Goal: Task Accomplishment & Management: Manage account settings

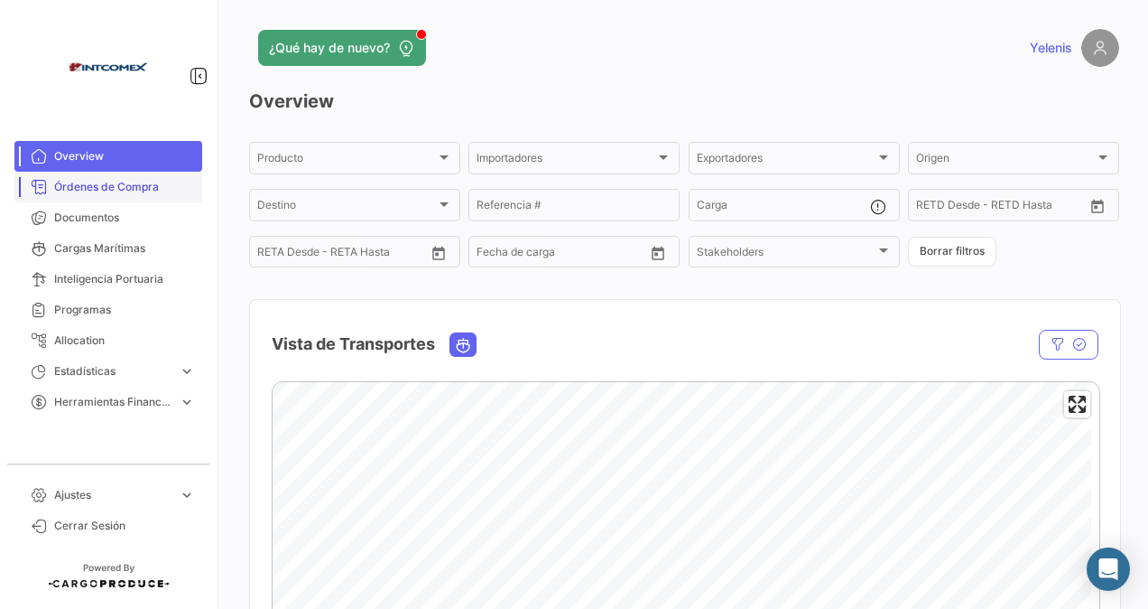
click at [116, 176] on link "Órdenes de Compra" at bounding box center [108, 187] width 188 height 31
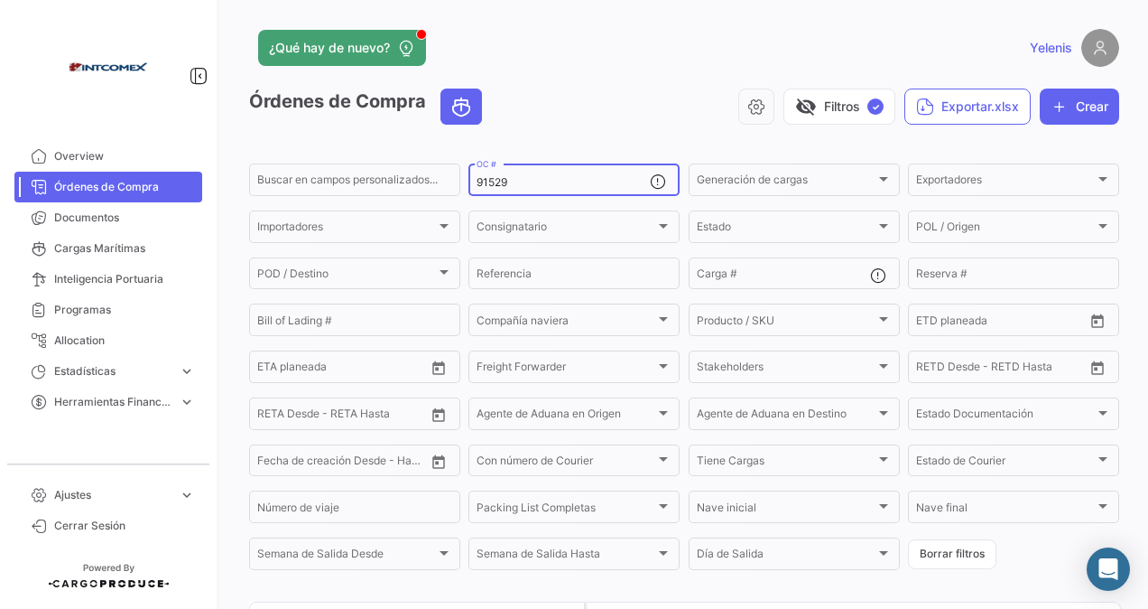
click at [518, 181] on input "91529" at bounding box center [563, 182] width 173 height 13
drag, startPoint x: 516, startPoint y: 185, endPoint x: 433, endPoint y: 195, distance: 82.8
click at [0, 0] on div "Buscar en [PERSON_NAME] personalizados... 91529 OC # Generación [PERSON_NAME] G…" at bounding box center [0, 0] width 0 height 0
paste input "308893,308894,309056"
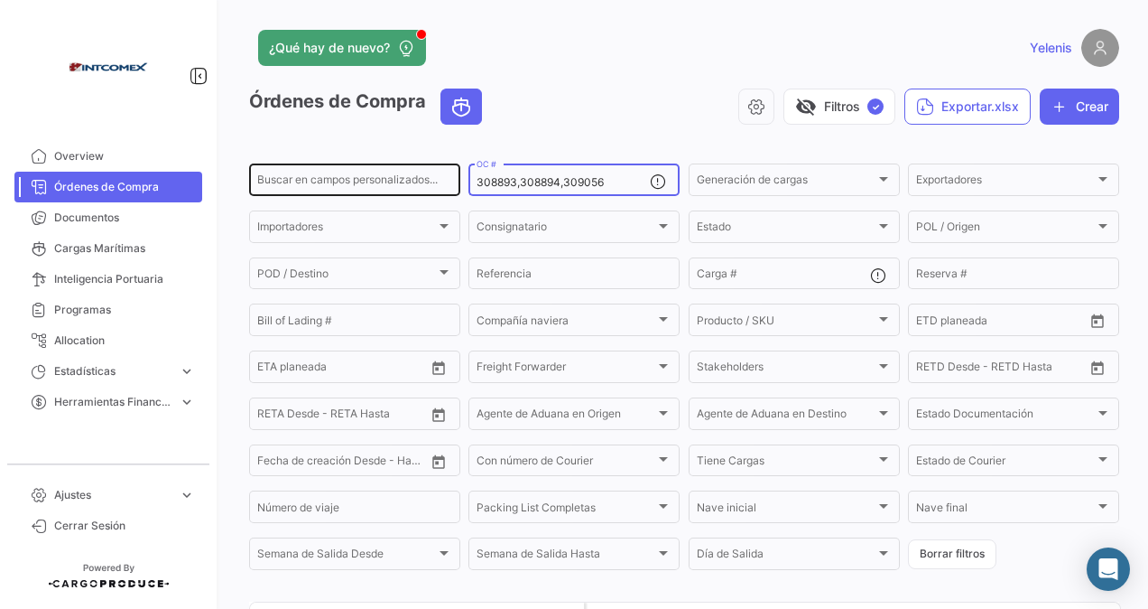
type input "308893,308894,309056"
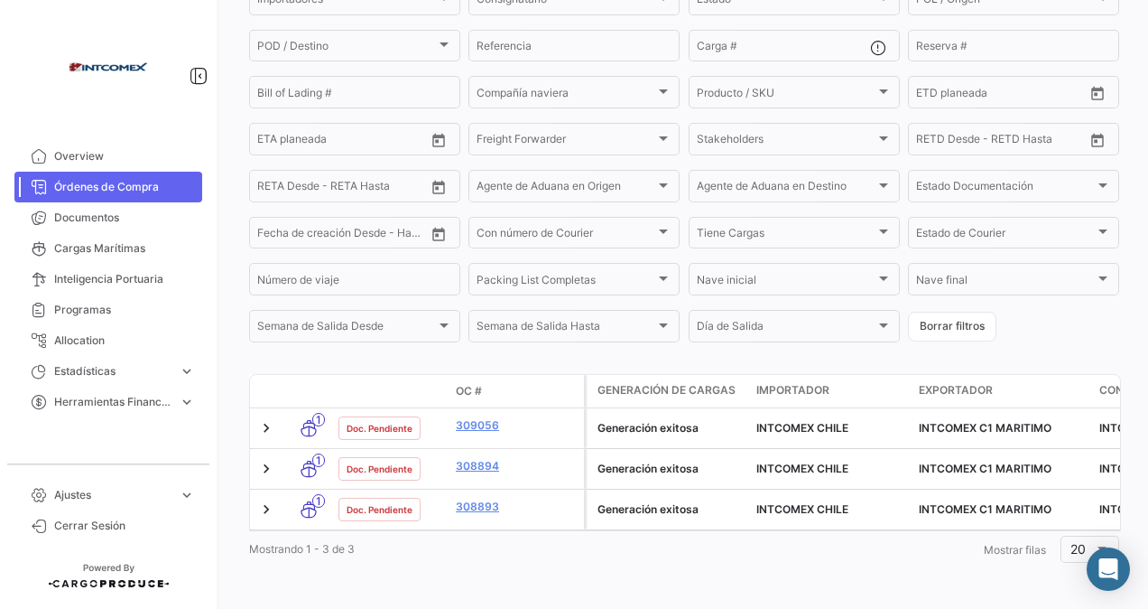
scroll to position [246, 0]
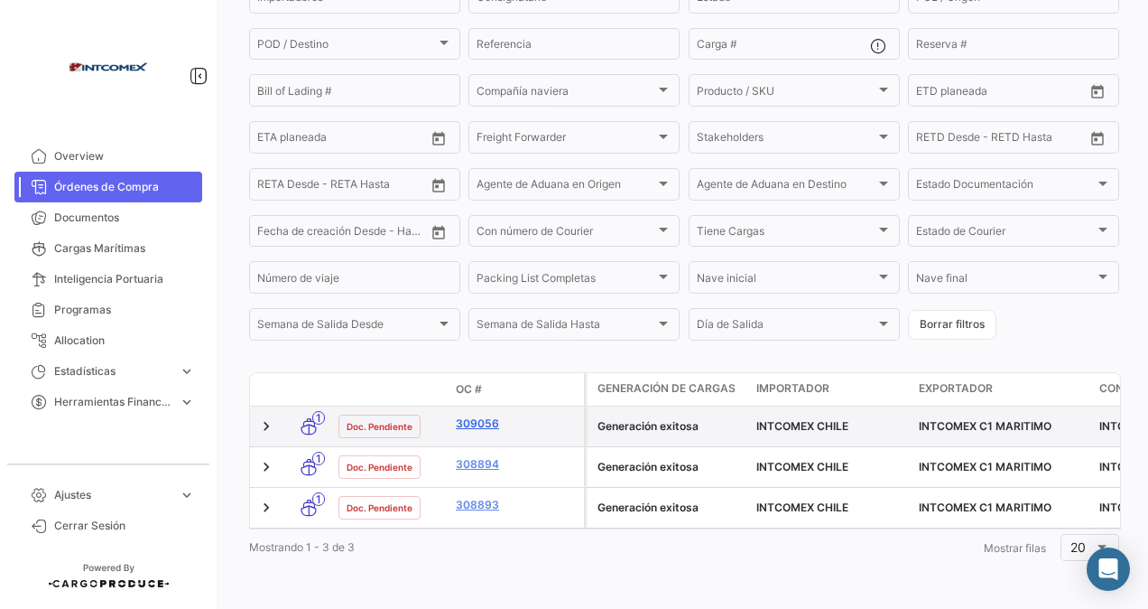
click at [473, 415] on link "309056" at bounding box center [516, 423] width 121 height 16
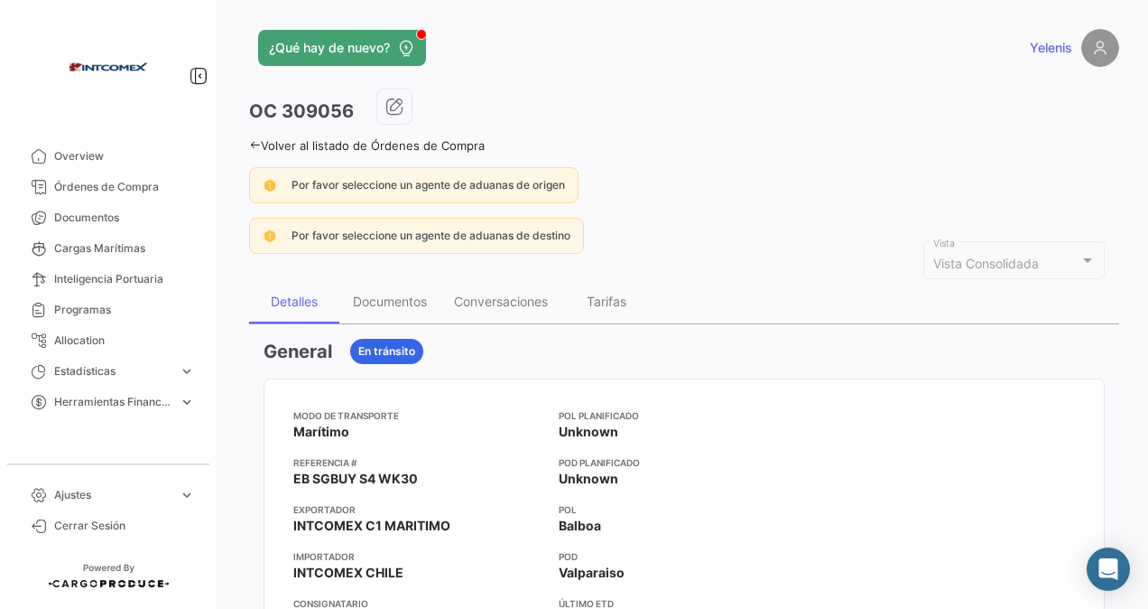
click at [253, 143] on icon at bounding box center [255, 145] width 12 height 12
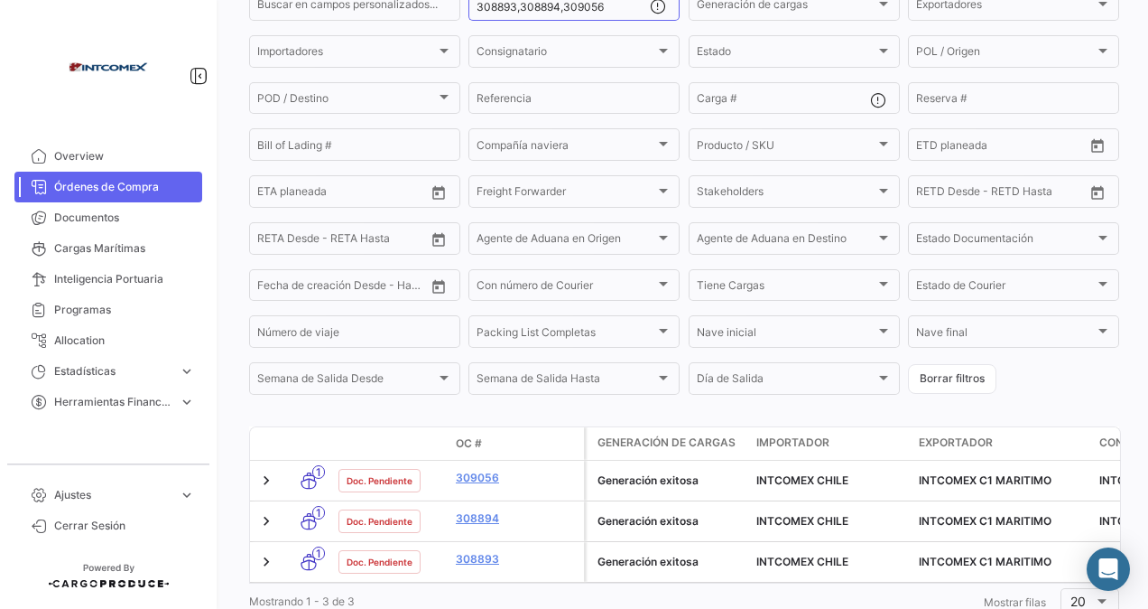
scroll to position [246, 0]
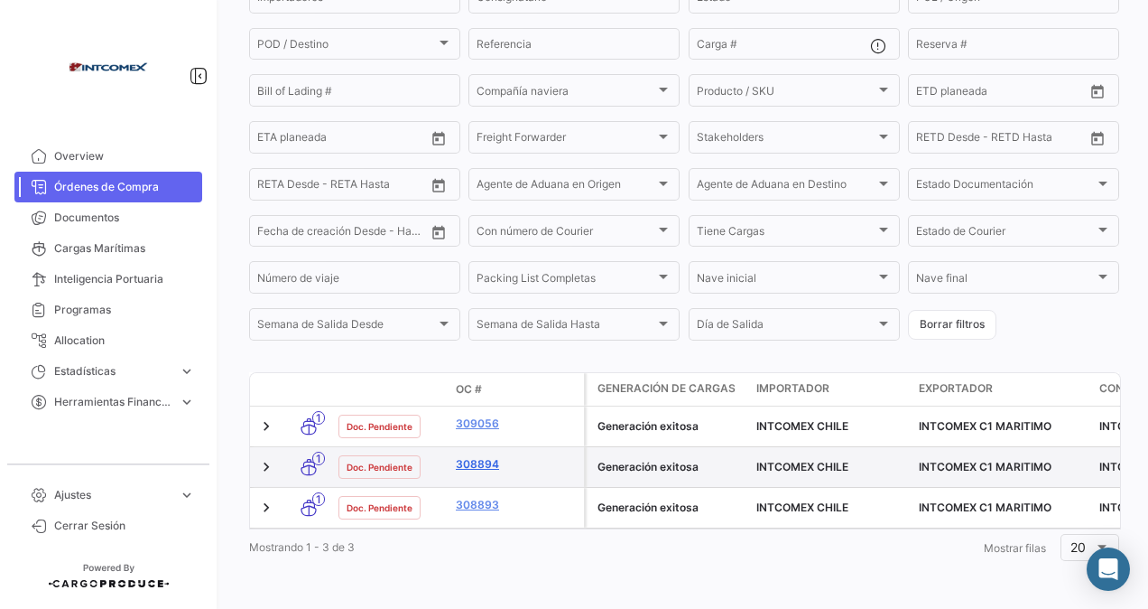
click at [491, 456] on link "308894" at bounding box center [516, 464] width 121 height 16
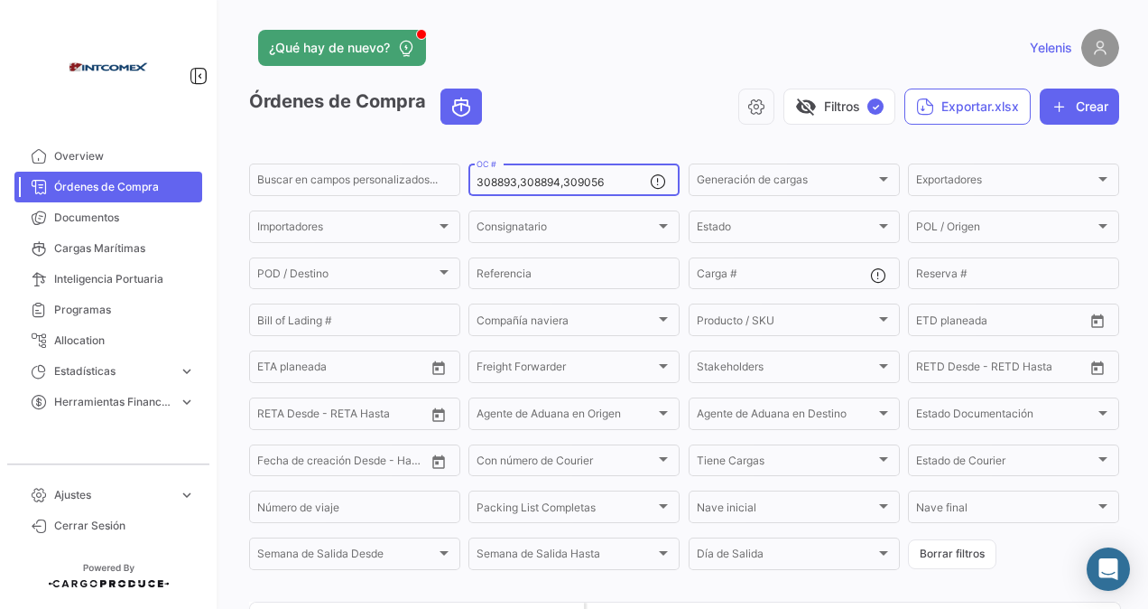
click at [612, 184] on input "308893,308894,309056" at bounding box center [563, 182] width 173 height 13
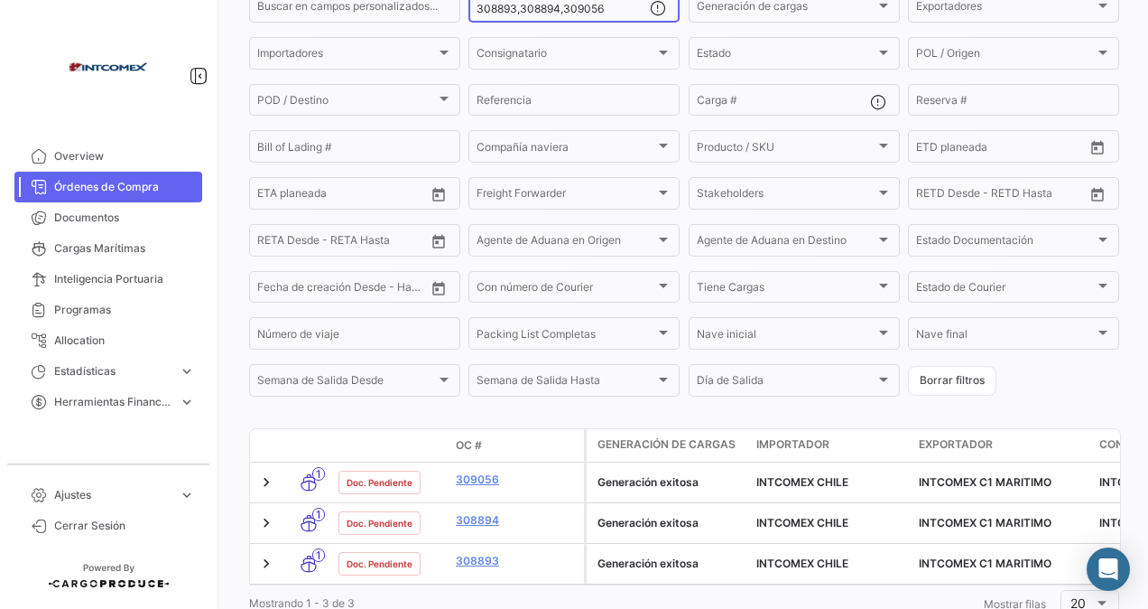
scroll to position [246, 0]
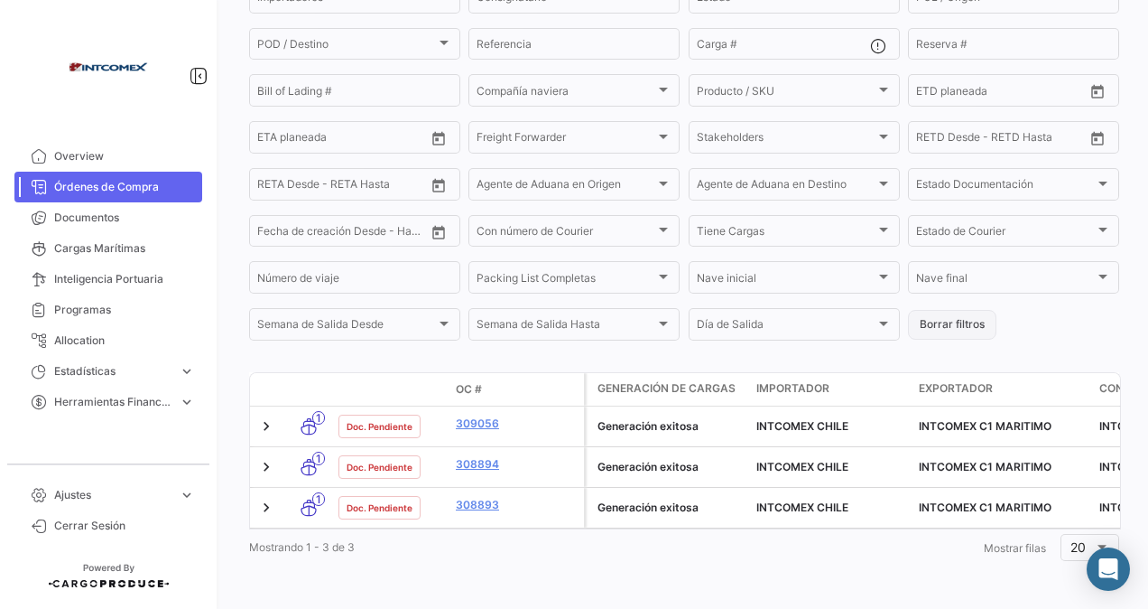
click at [935, 311] on button "Borrar filtros" at bounding box center [952, 325] width 88 height 30
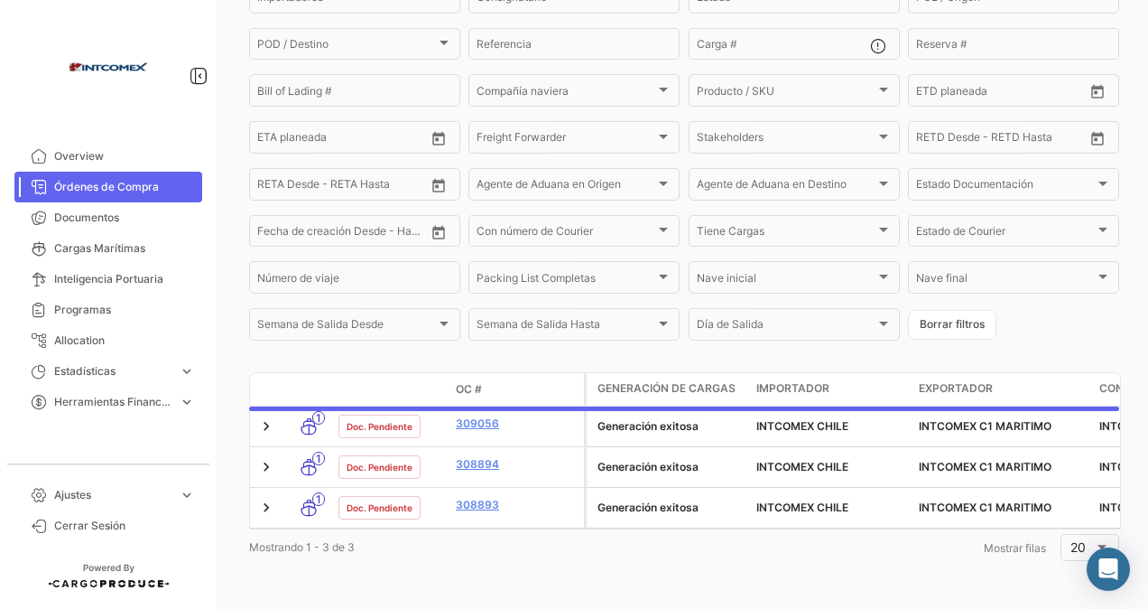
scroll to position [0, 0]
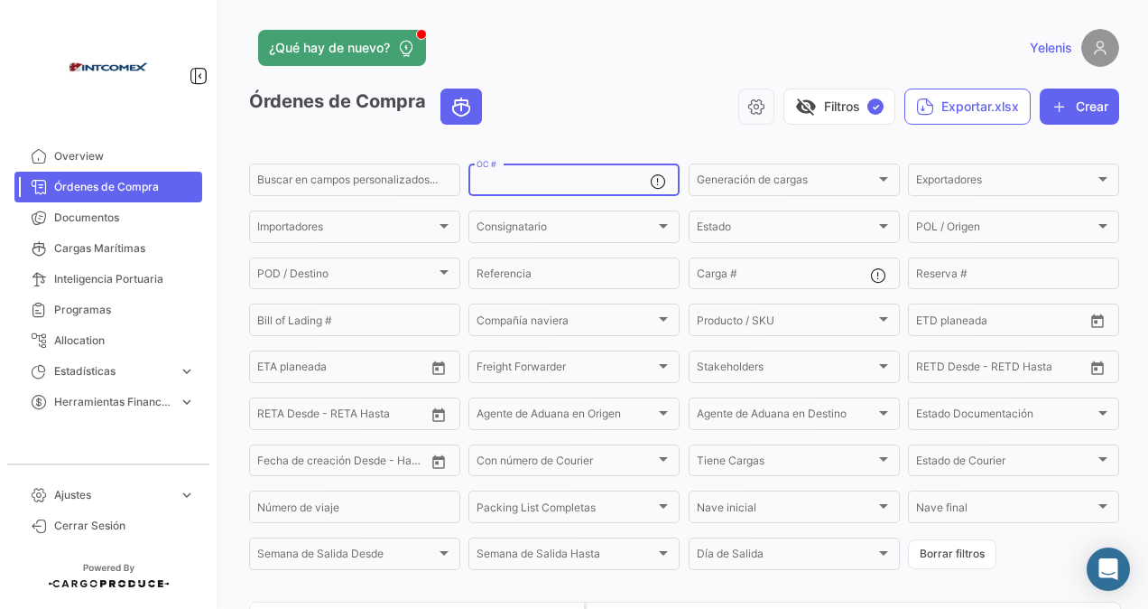
click at [521, 177] on input "OC #" at bounding box center [563, 182] width 173 height 13
paste input "50401,50586,50641"
type input "50401,50586,50641"
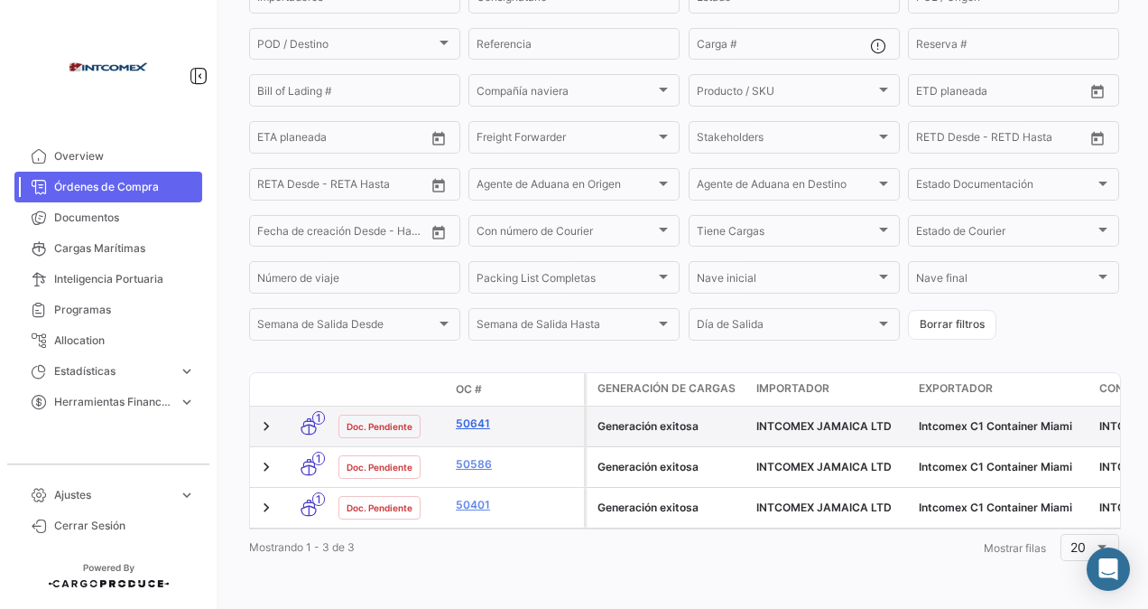
click at [489, 415] on link "50641" at bounding box center [516, 423] width 121 height 16
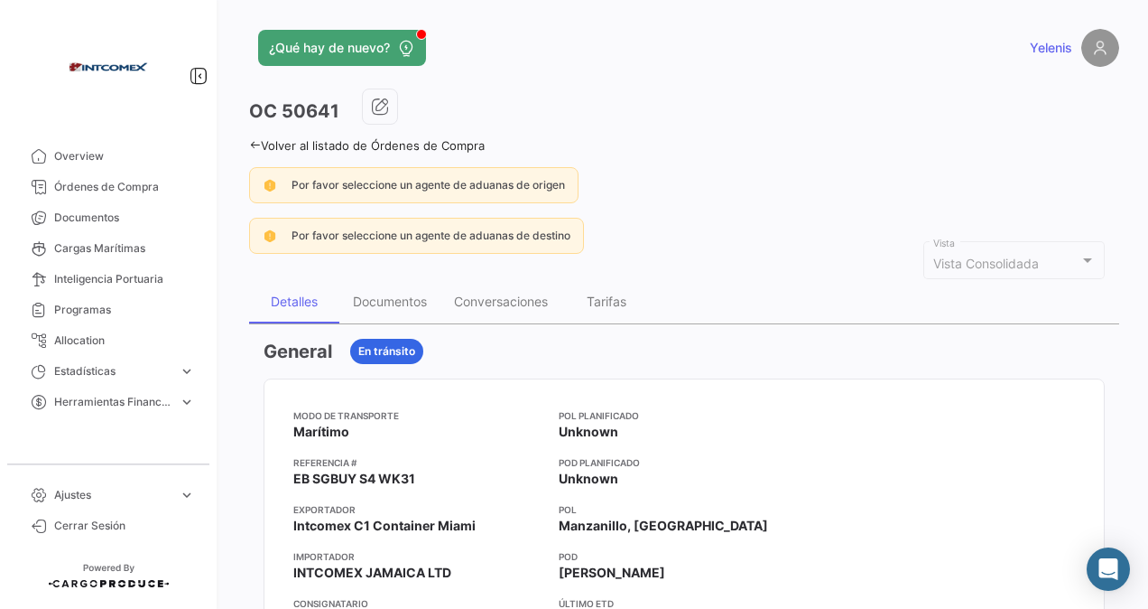
click at [260, 144] on icon at bounding box center [255, 145] width 12 height 12
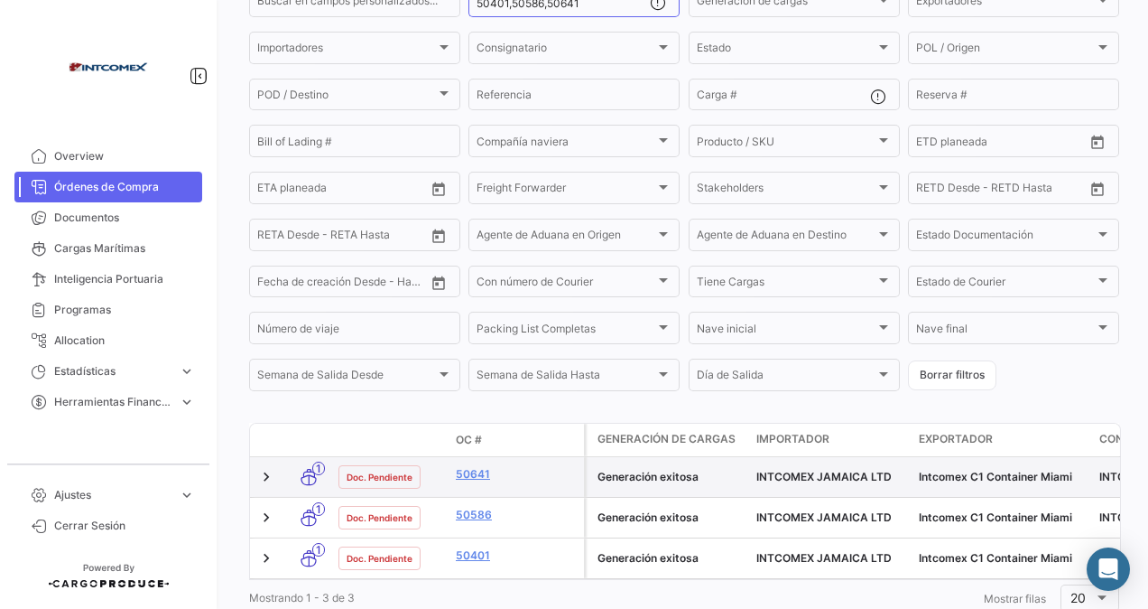
scroll to position [246, 0]
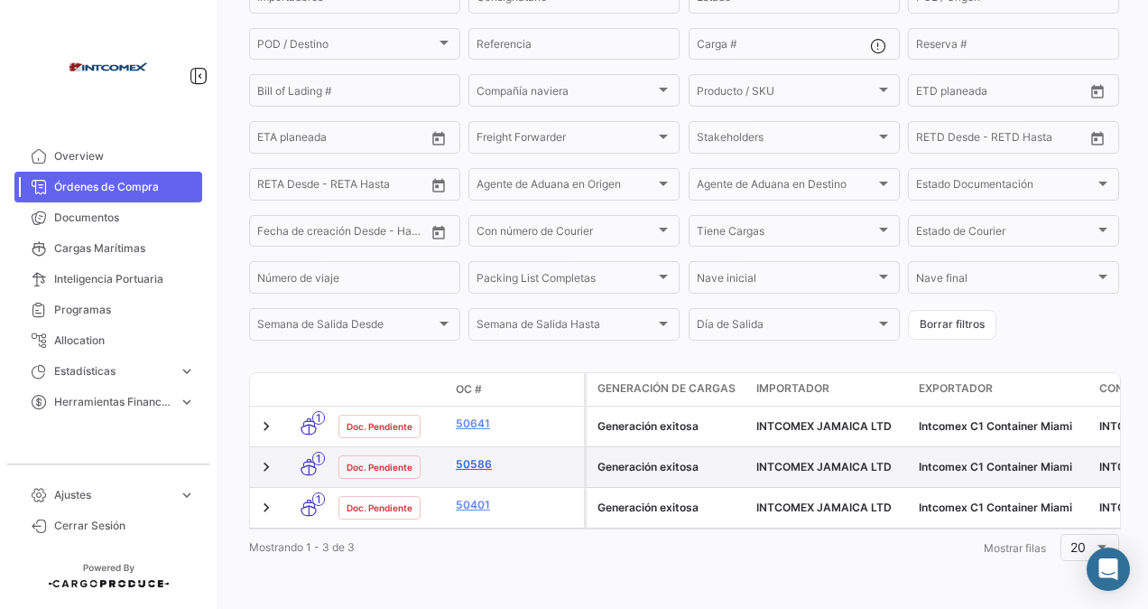
click at [477, 456] on link "50586" at bounding box center [516, 464] width 121 height 16
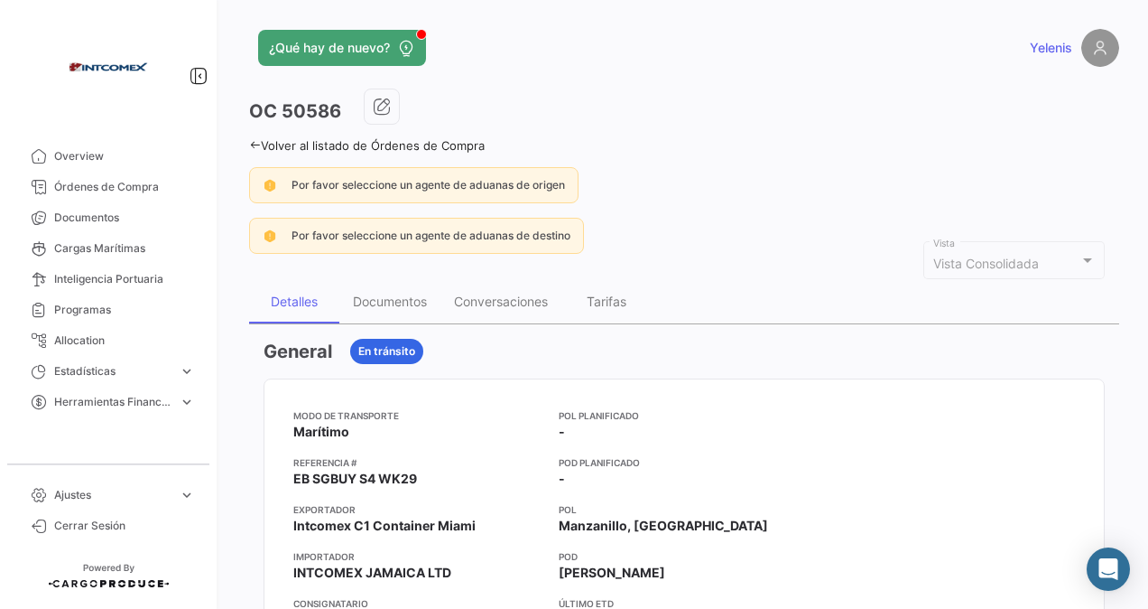
click at [253, 146] on icon at bounding box center [255, 145] width 12 height 12
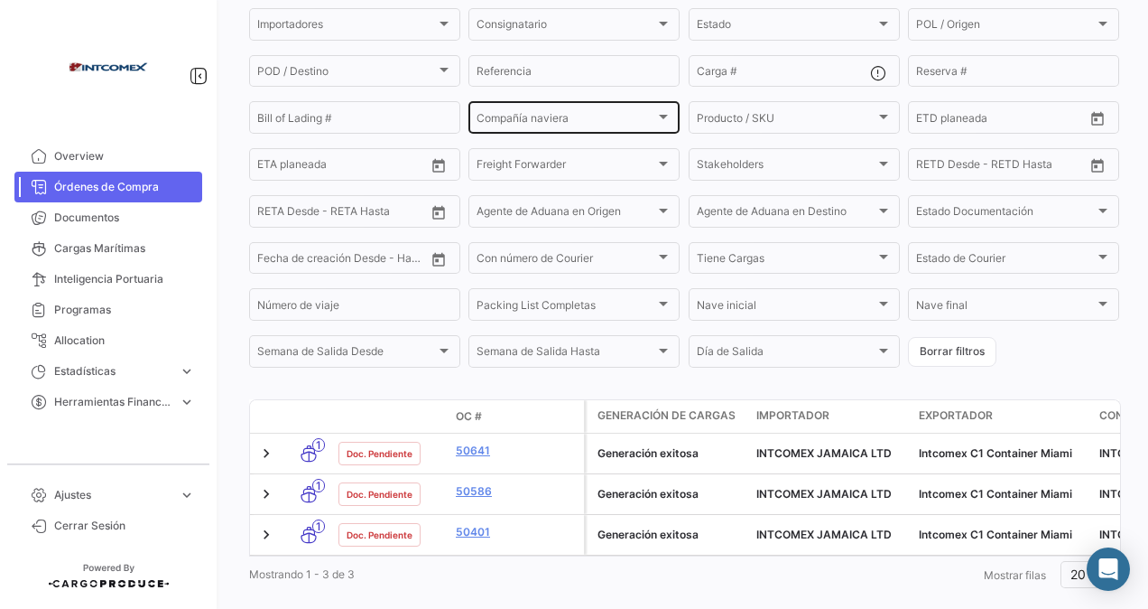
scroll to position [246, 0]
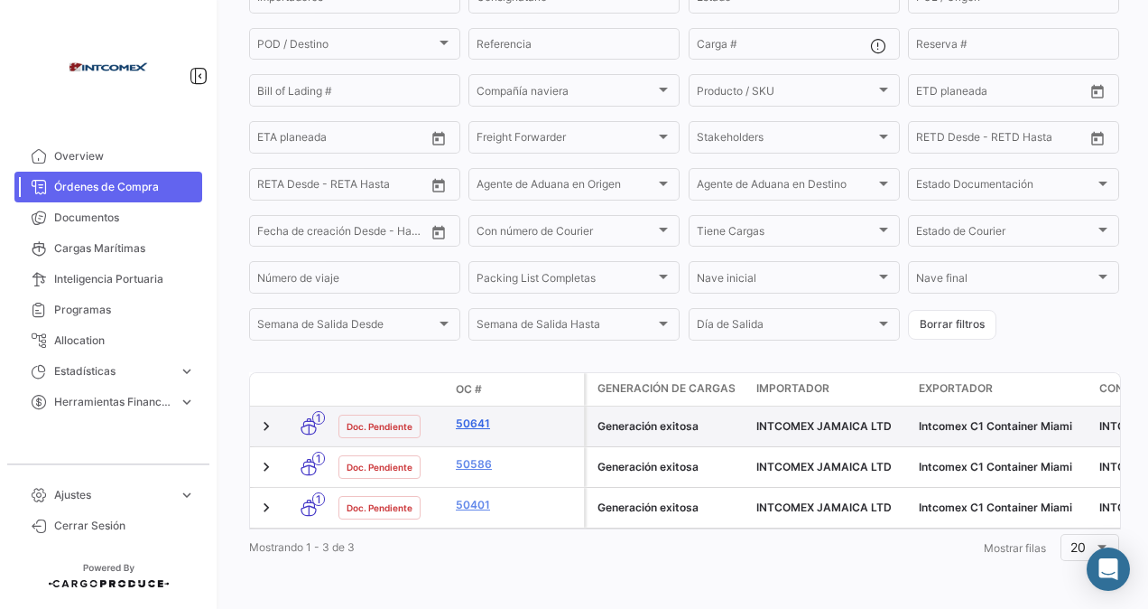
click at [477, 415] on link "50641" at bounding box center [516, 423] width 121 height 16
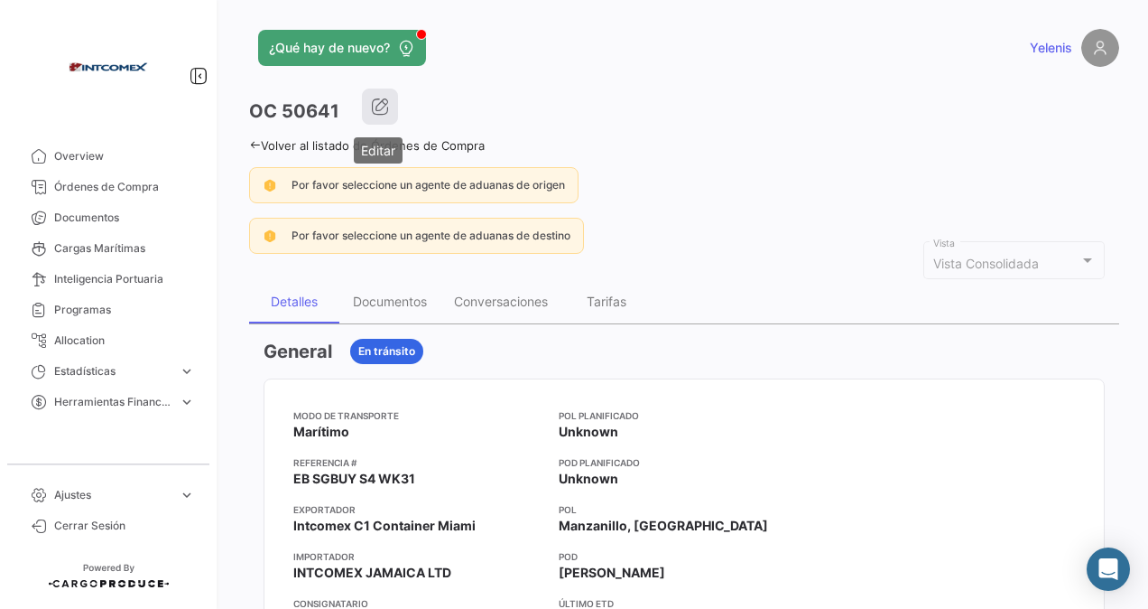
click at [386, 112] on icon "button" at bounding box center [380, 107] width 18 height 18
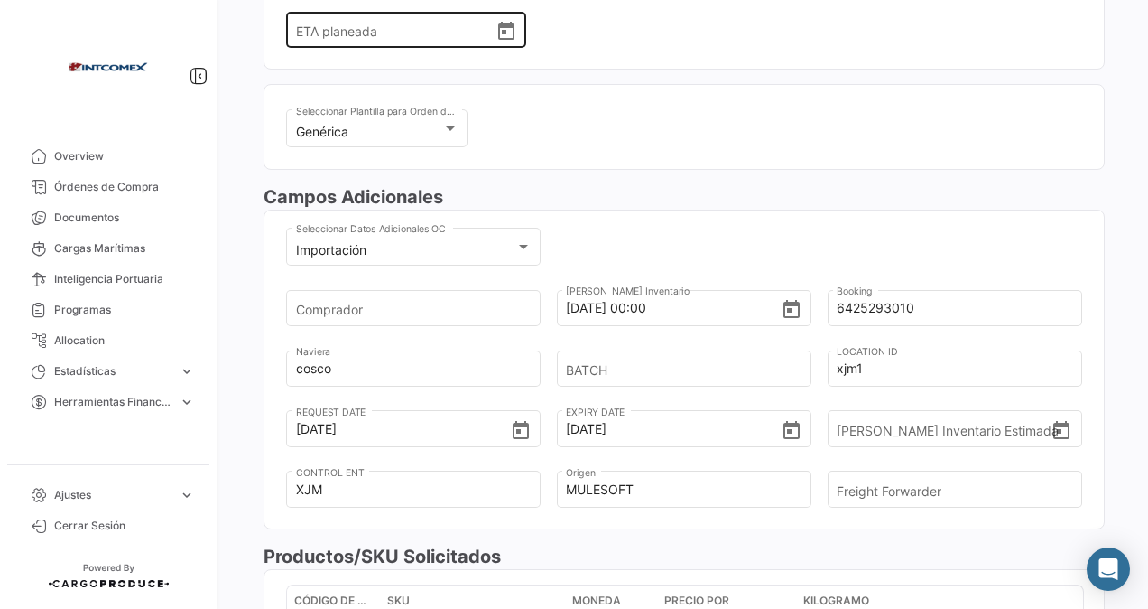
scroll to position [451, 0]
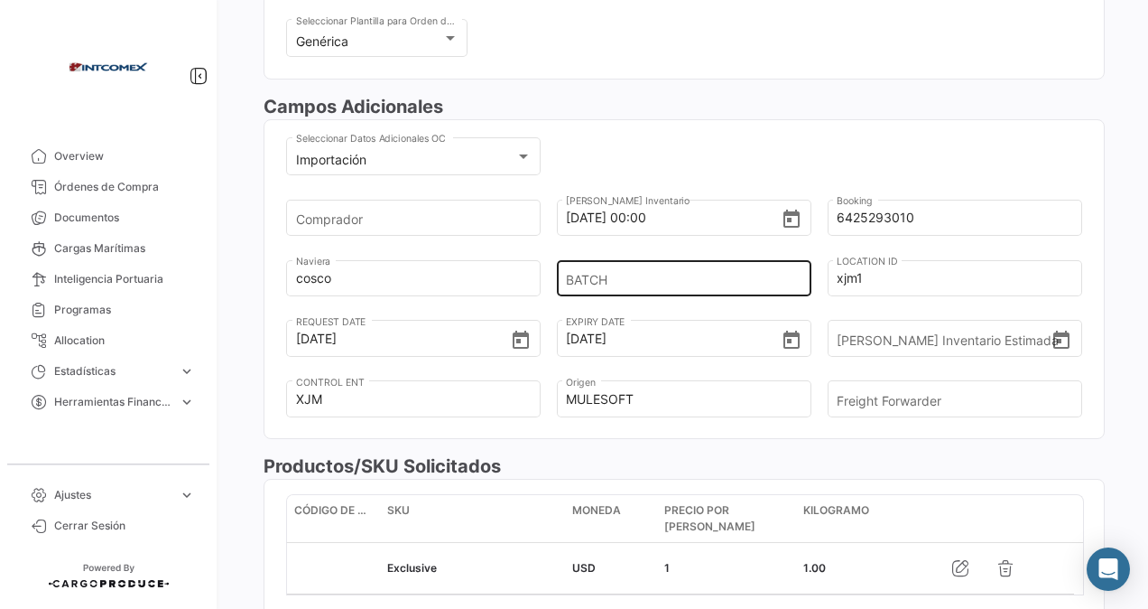
click at [623, 269] on input "BATCH" at bounding box center [678, 277] width 224 height 63
type input "1025"
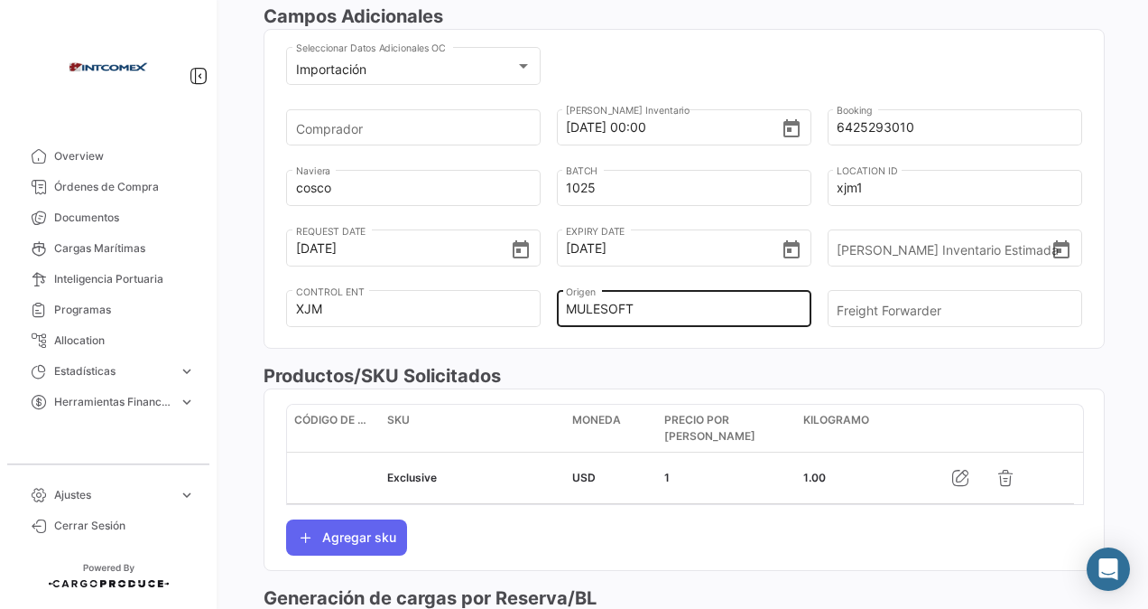
scroll to position [0, 0]
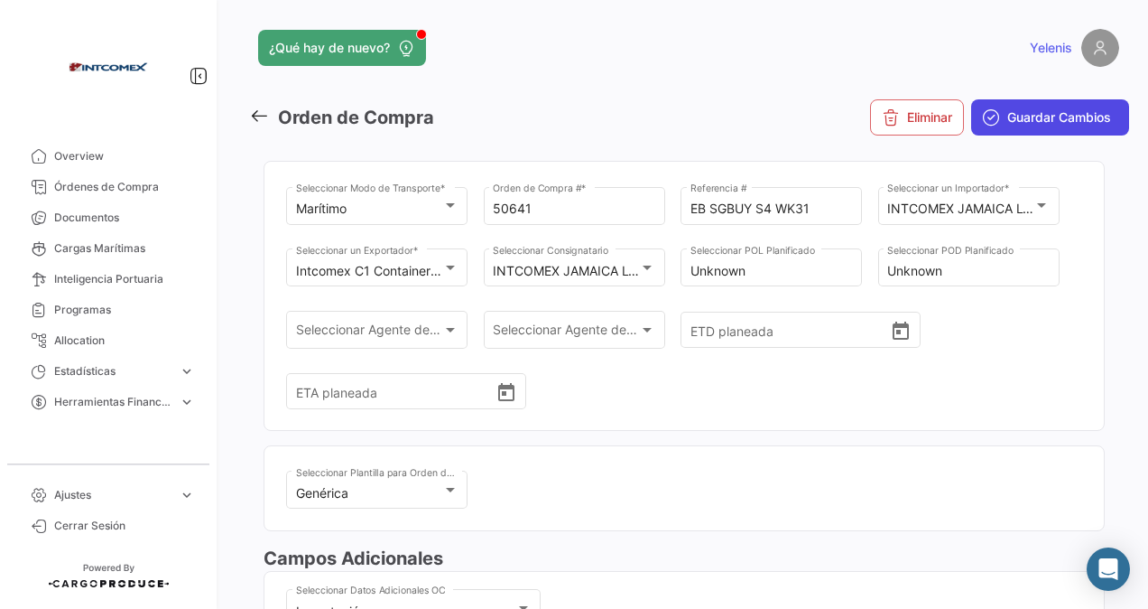
click at [1037, 112] on span "Guardar Cambios" at bounding box center [1060, 117] width 104 height 18
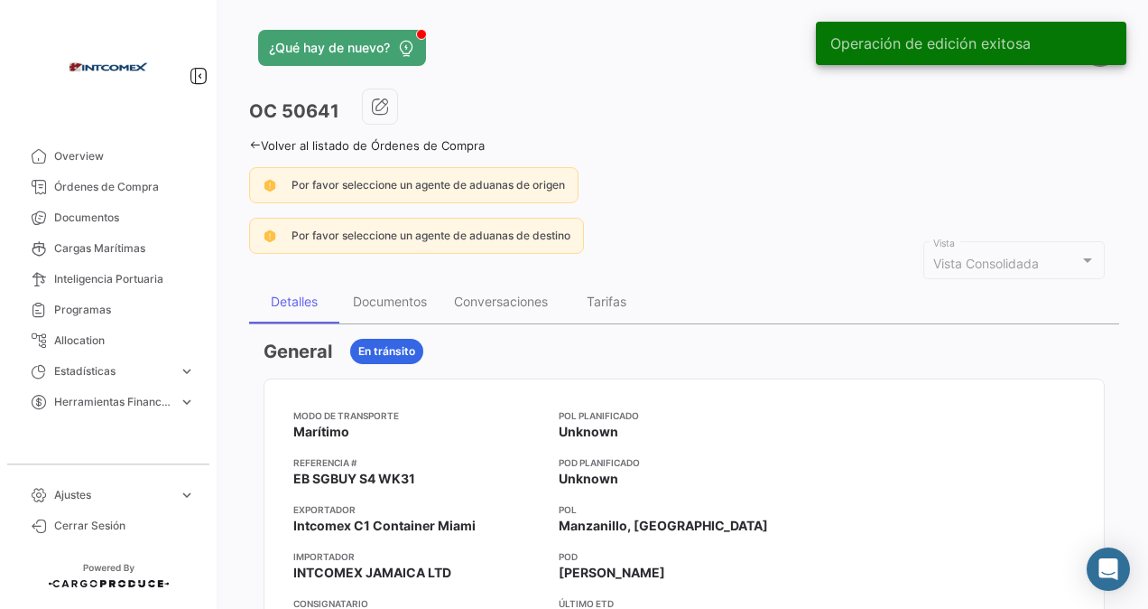
click at [274, 145] on link "Volver al listado de Órdenes de Compra" at bounding box center [367, 145] width 236 height 14
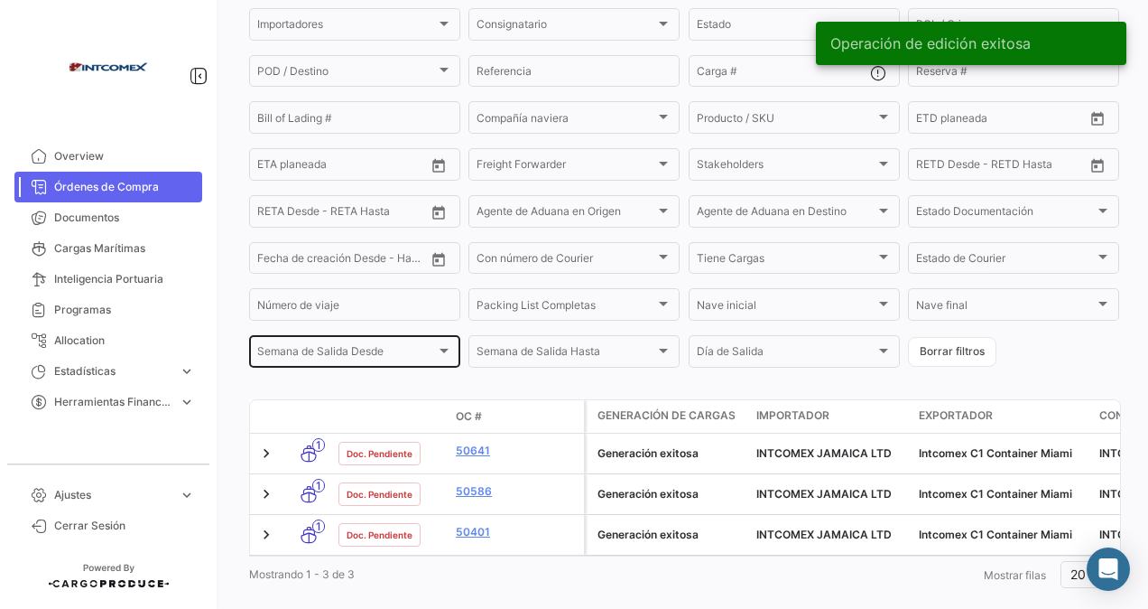
scroll to position [246, 0]
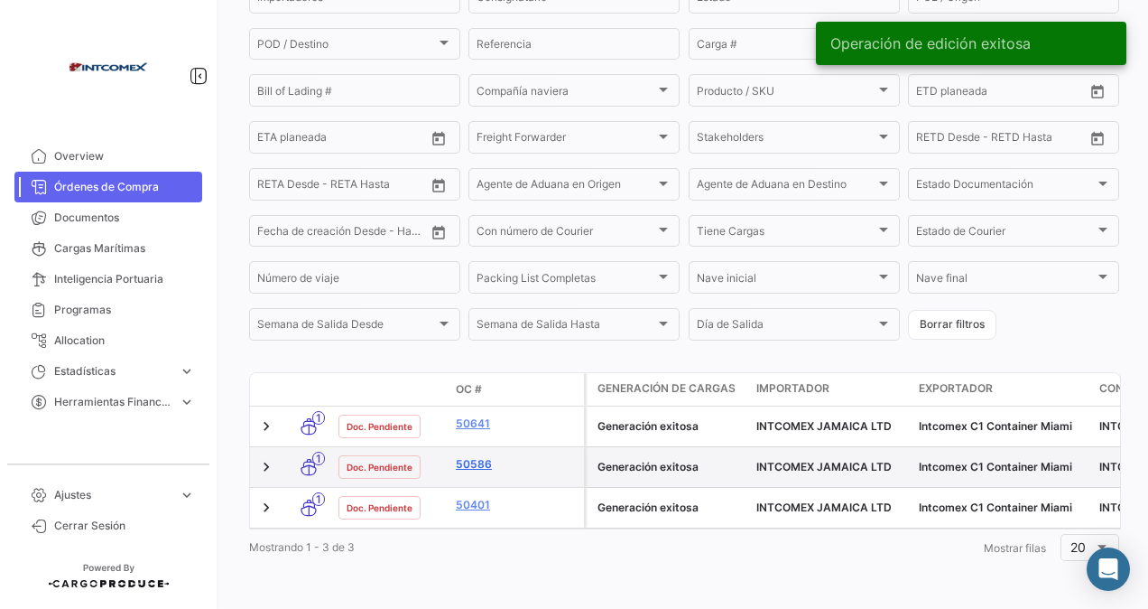
click at [480, 456] on link "50586" at bounding box center [516, 464] width 121 height 16
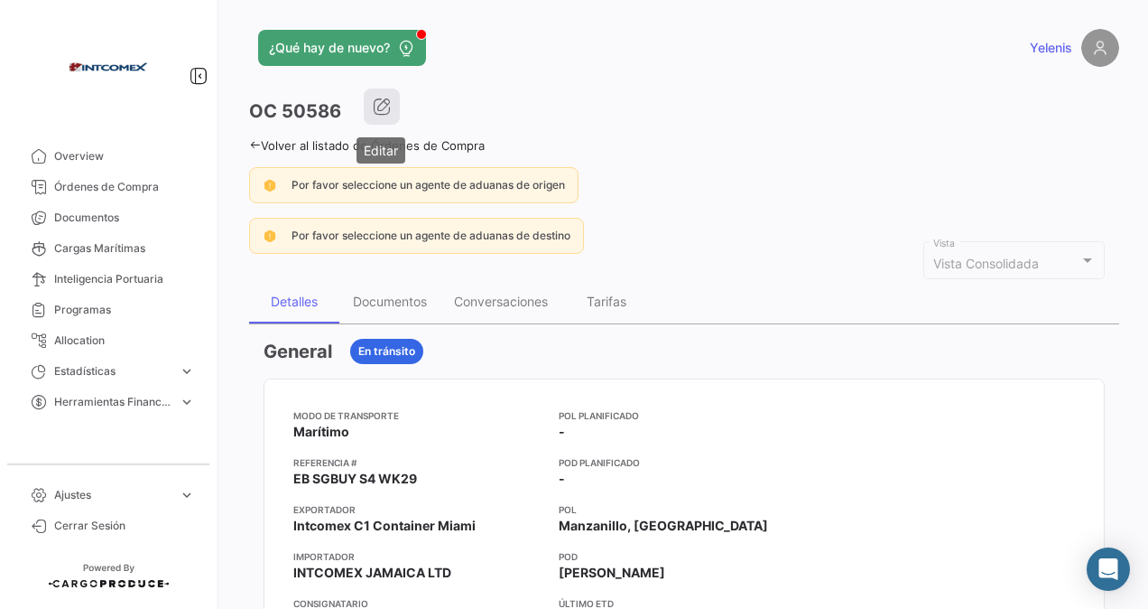
click at [376, 99] on icon "button" at bounding box center [382, 107] width 18 height 18
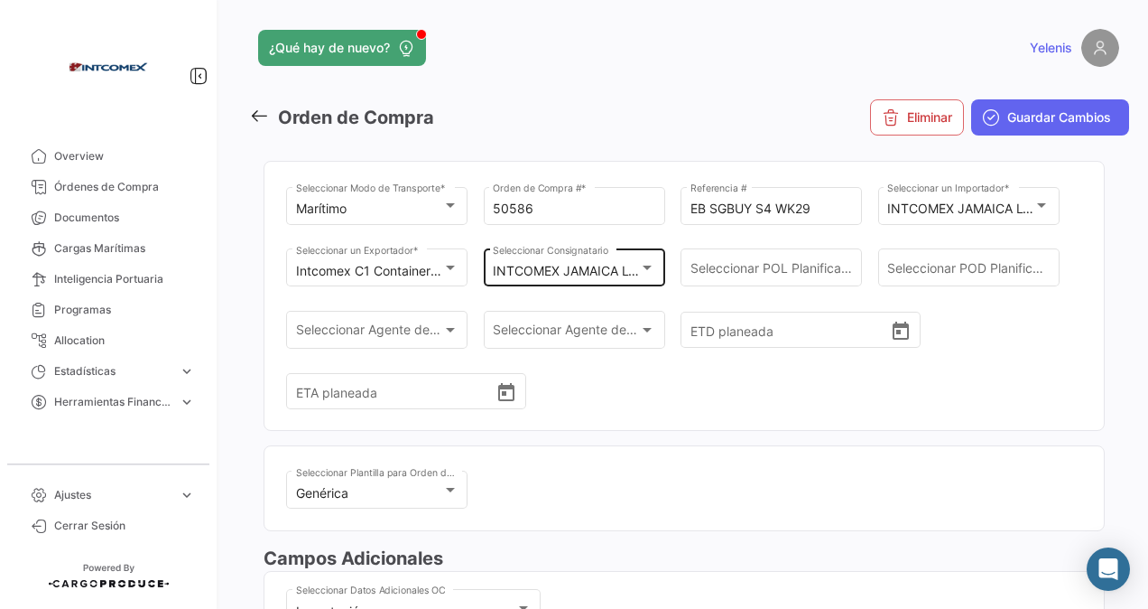
scroll to position [361, 0]
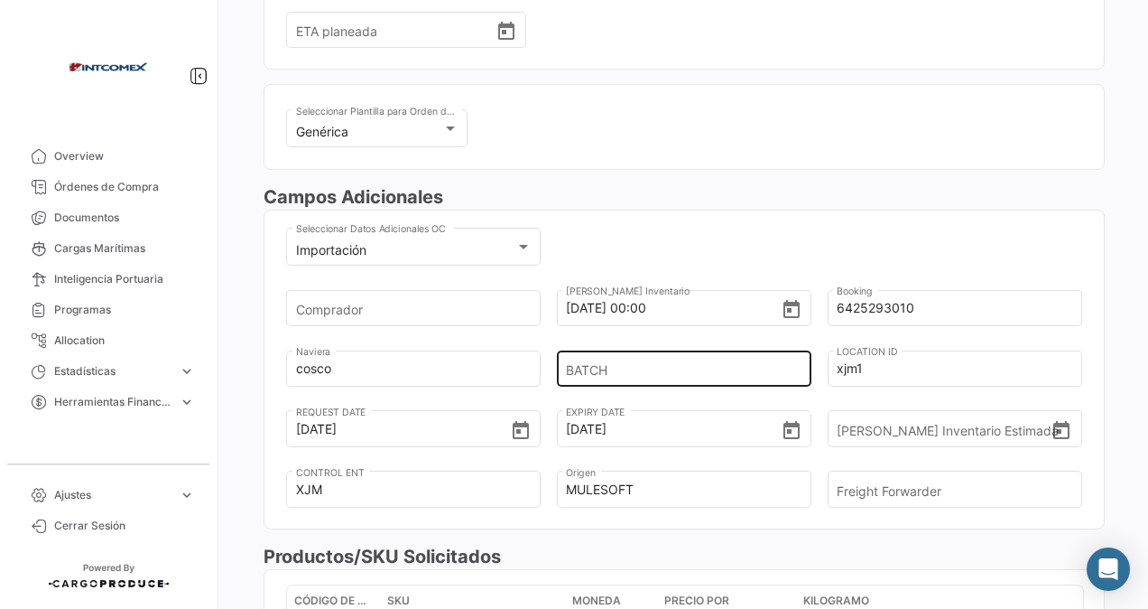
click at [613, 358] on input "BATCH" at bounding box center [678, 368] width 224 height 63
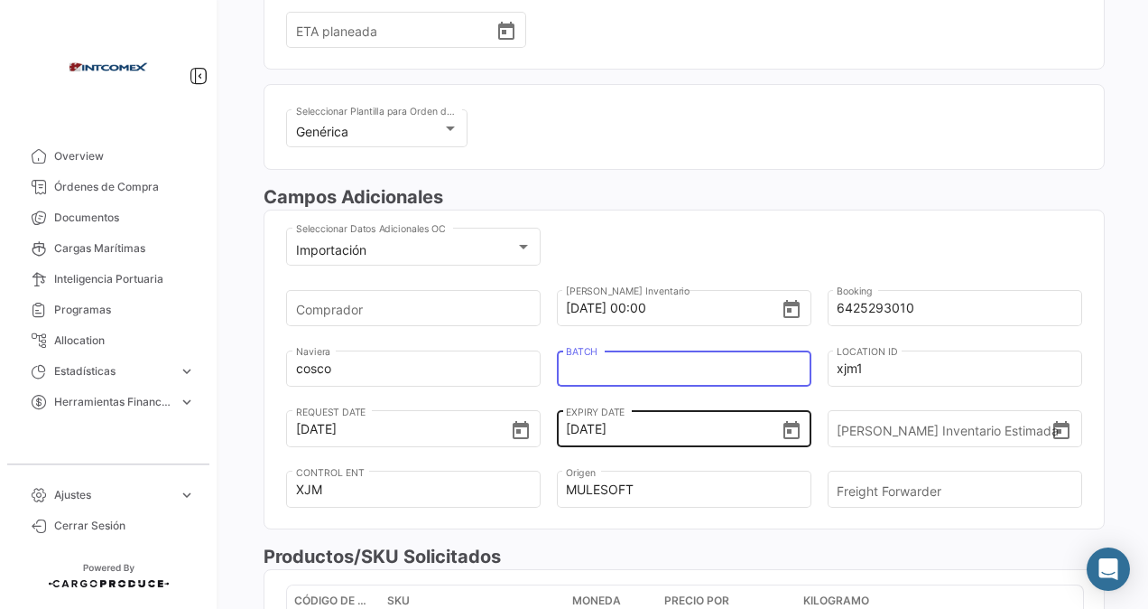
type input "1025"
type input "Unknown"
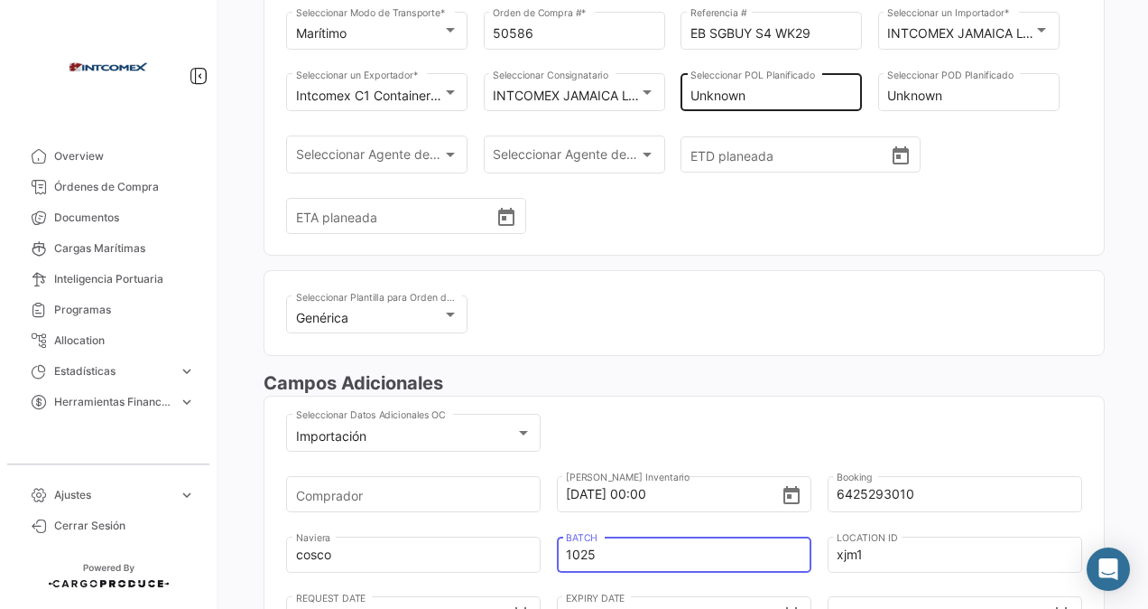
scroll to position [90, 0]
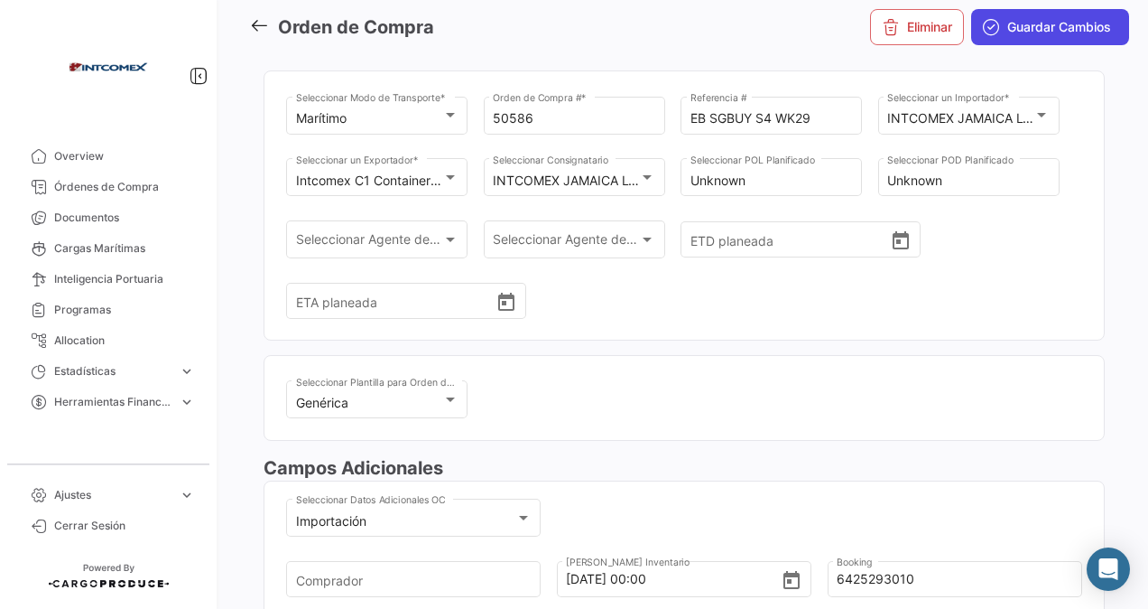
click at [1050, 31] on span "Guardar Cambios" at bounding box center [1060, 27] width 104 height 18
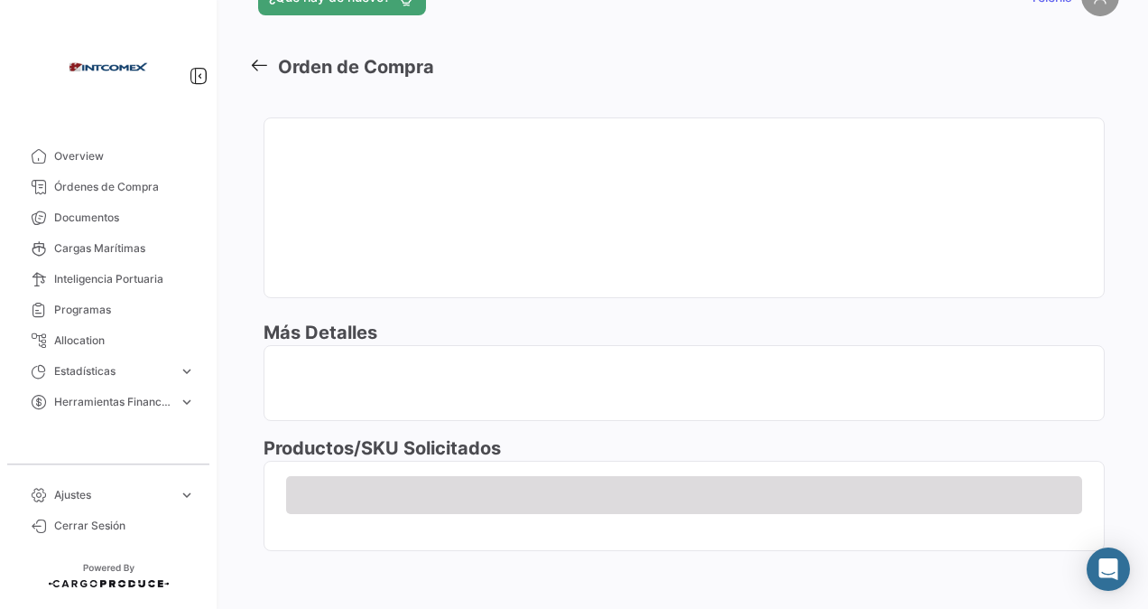
scroll to position [49, 0]
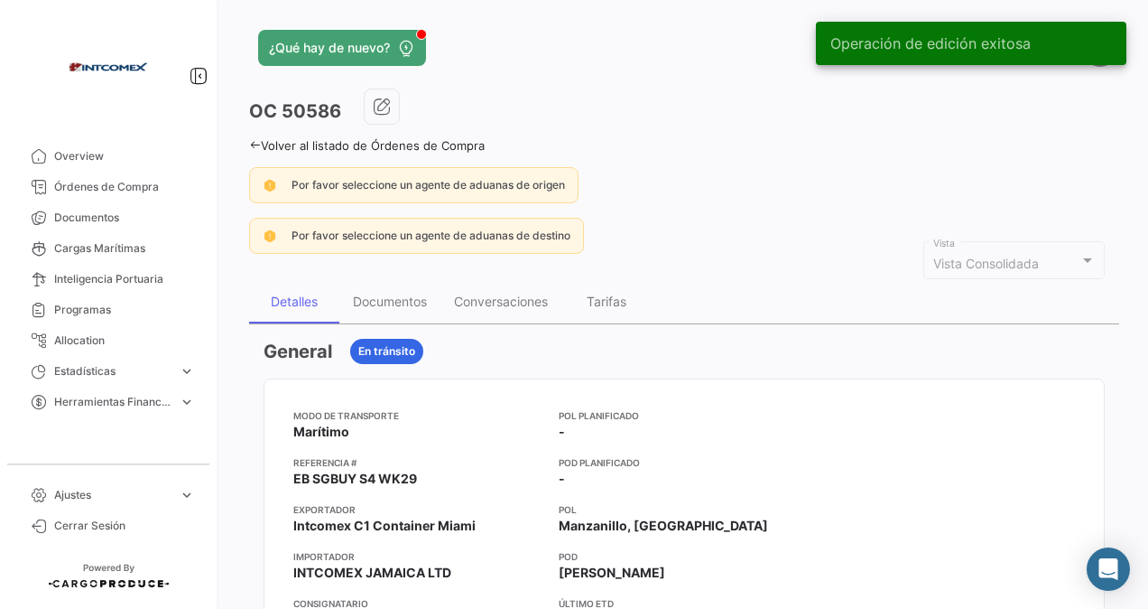
click at [262, 142] on link "Volver al listado de Órdenes de Compra" at bounding box center [367, 145] width 236 height 14
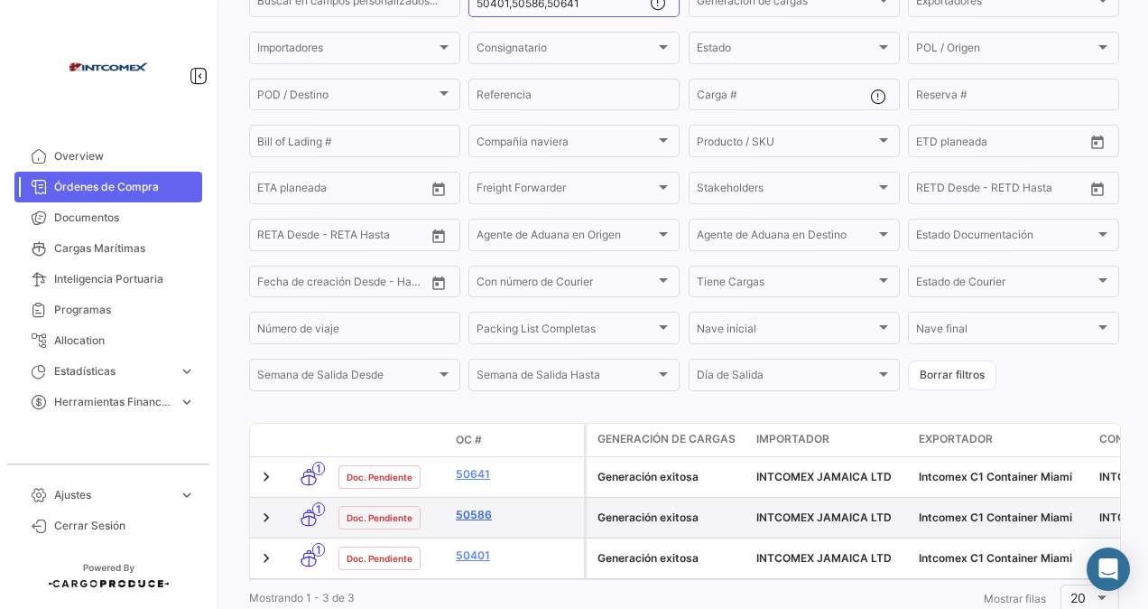
scroll to position [246, 0]
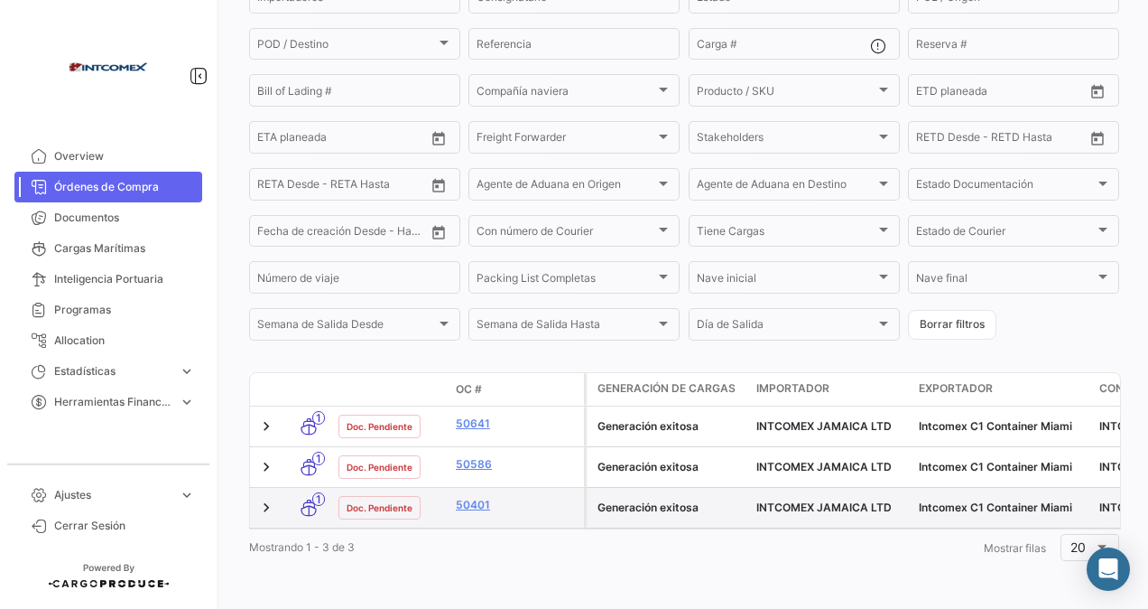
click at [466, 508] on datatable-body-cell "50401" at bounding box center [516, 508] width 135 height 40
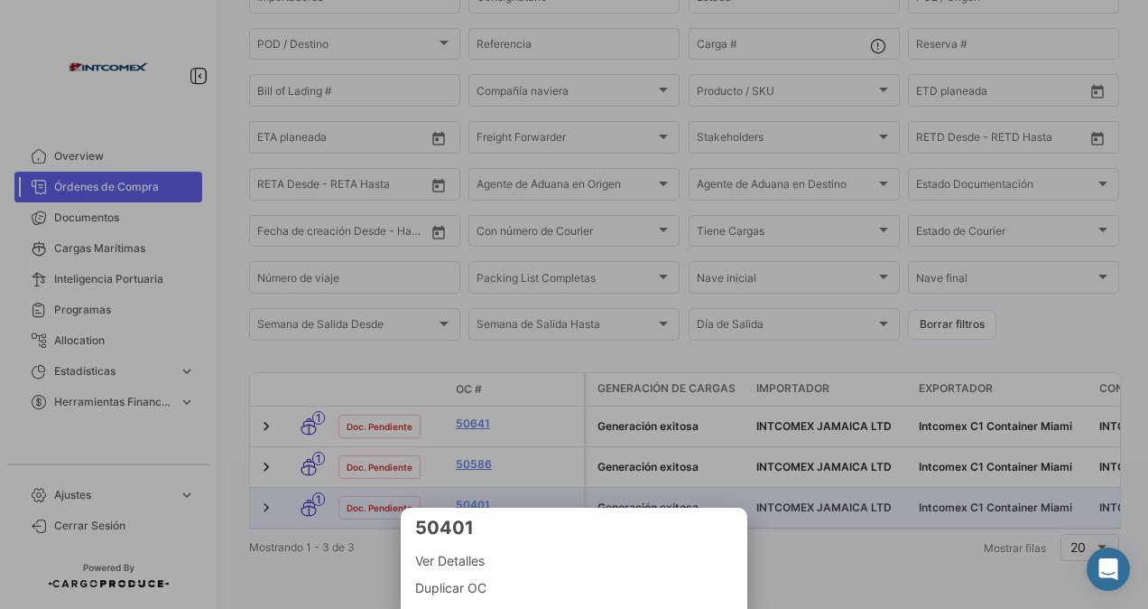
click at [496, 480] on div at bounding box center [574, 304] width 1148 height 609
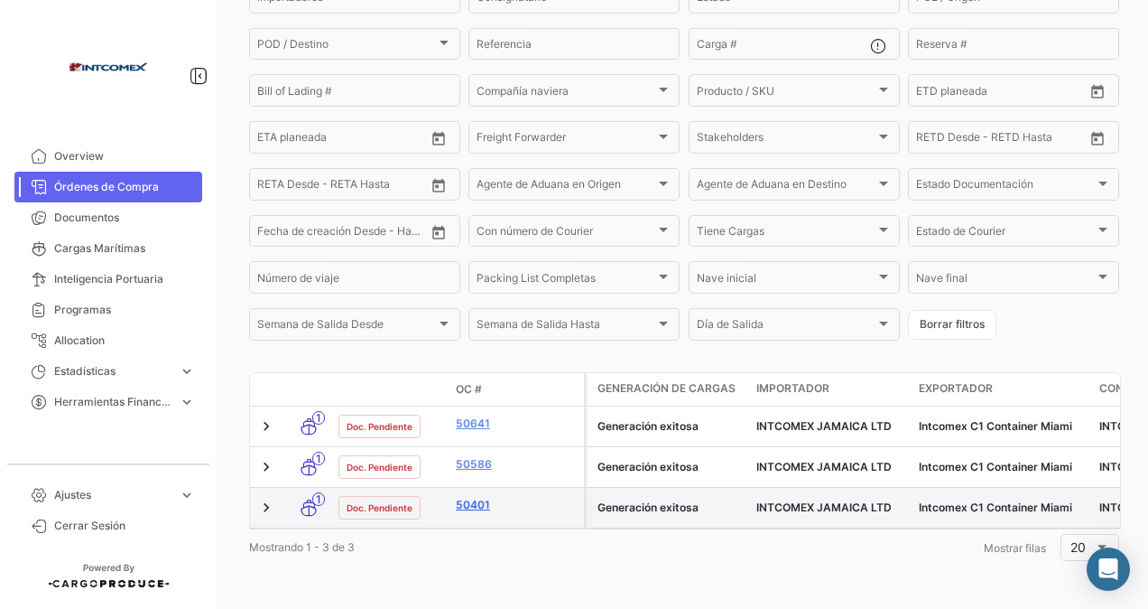
click at [473, 497] on link "50401" at bounding box center [516, 505] width 121 height 16
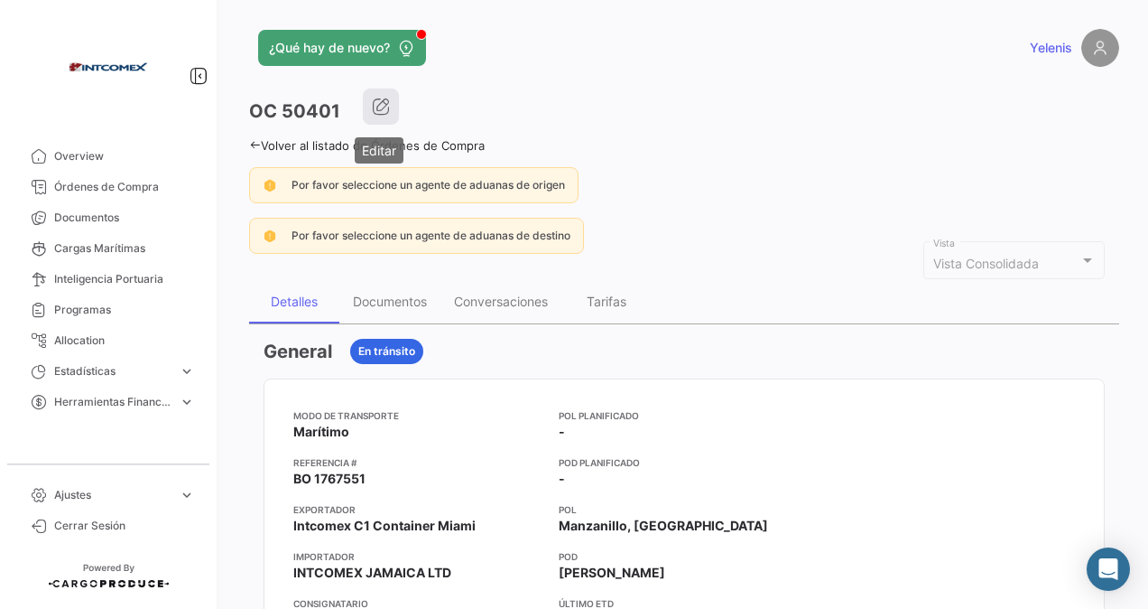
click at [381, 99] on icon "button" at bounding box center [381, 107] width 18 height 18
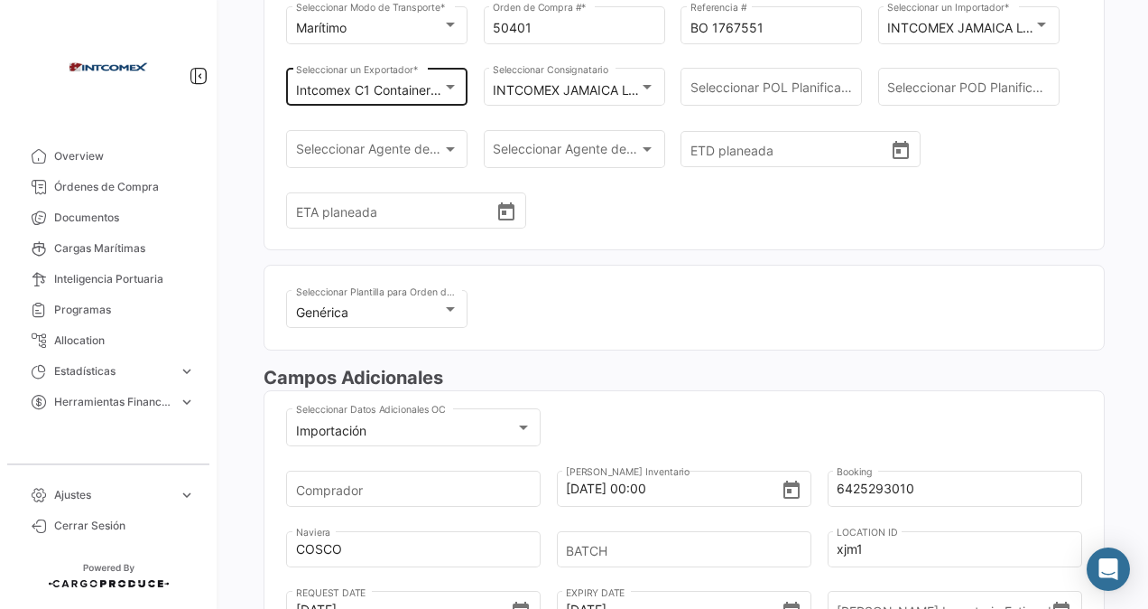
scroll to position [361, 0]
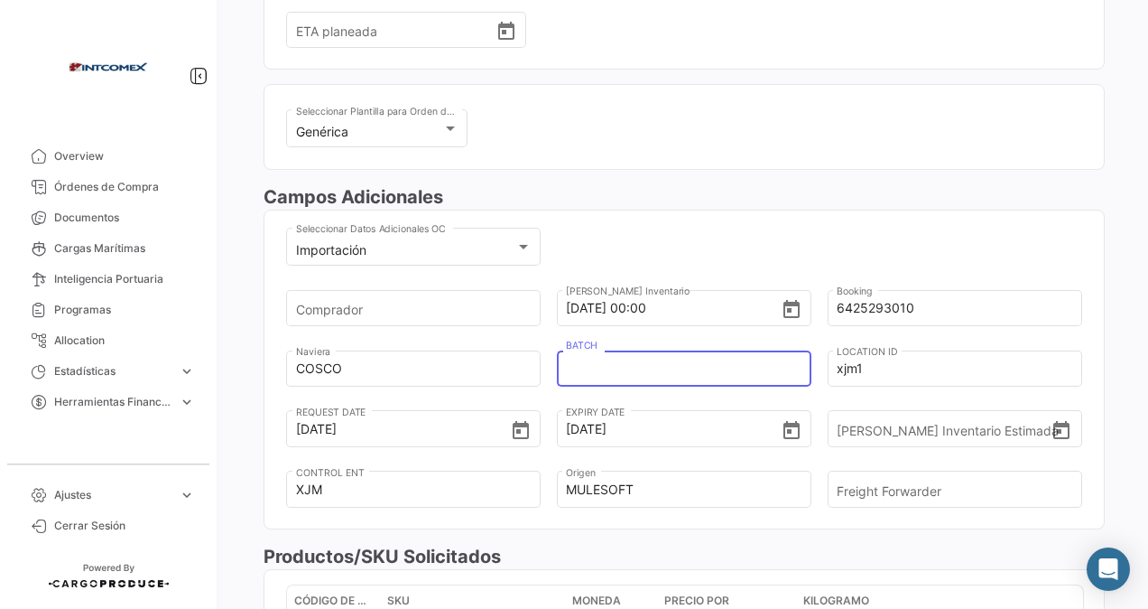
click at [595, 365] on input "BATCH" at bounding box center [678, 368] width 224 height 63
type input "1025"
type input "Unknown"
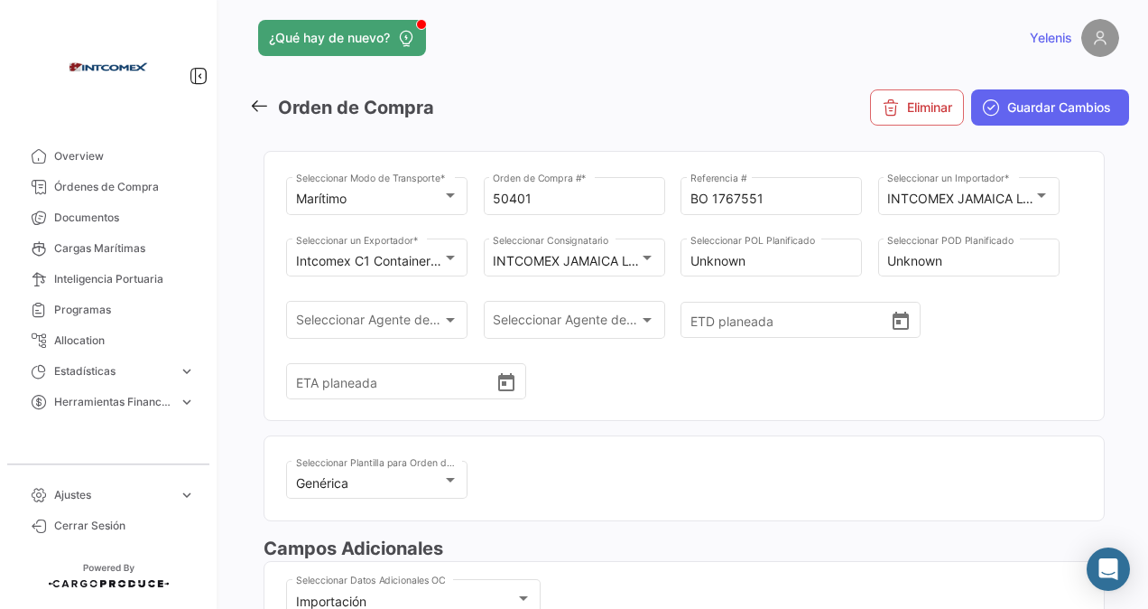
scroll to position [0, 0]
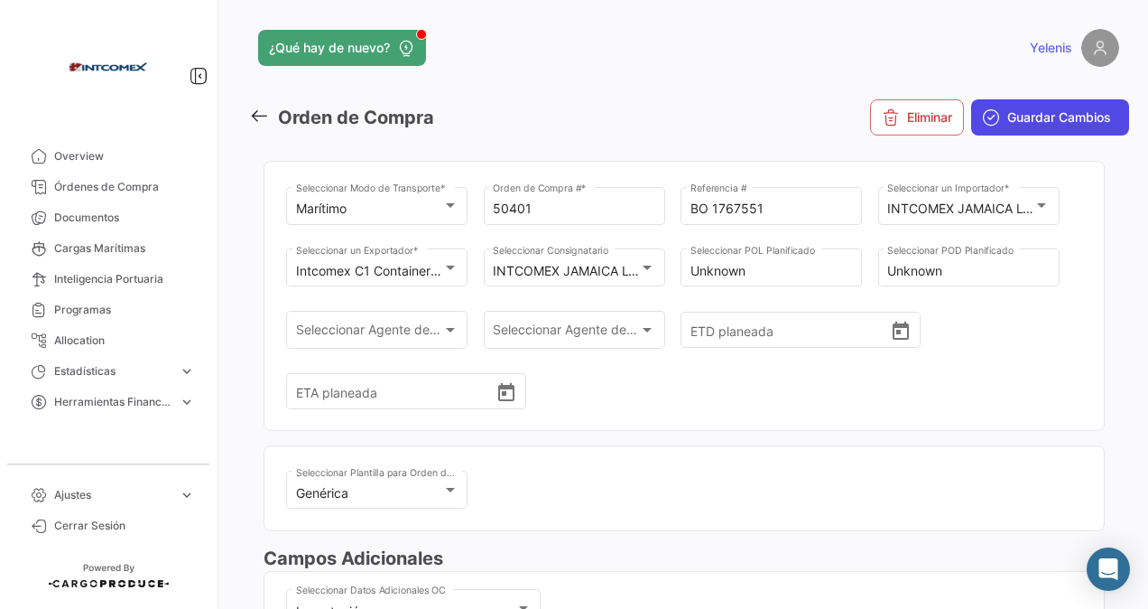
click at [1035, 116] on span "Guardar Cambios" at bounding box center [1060, 117] width 104 height 18
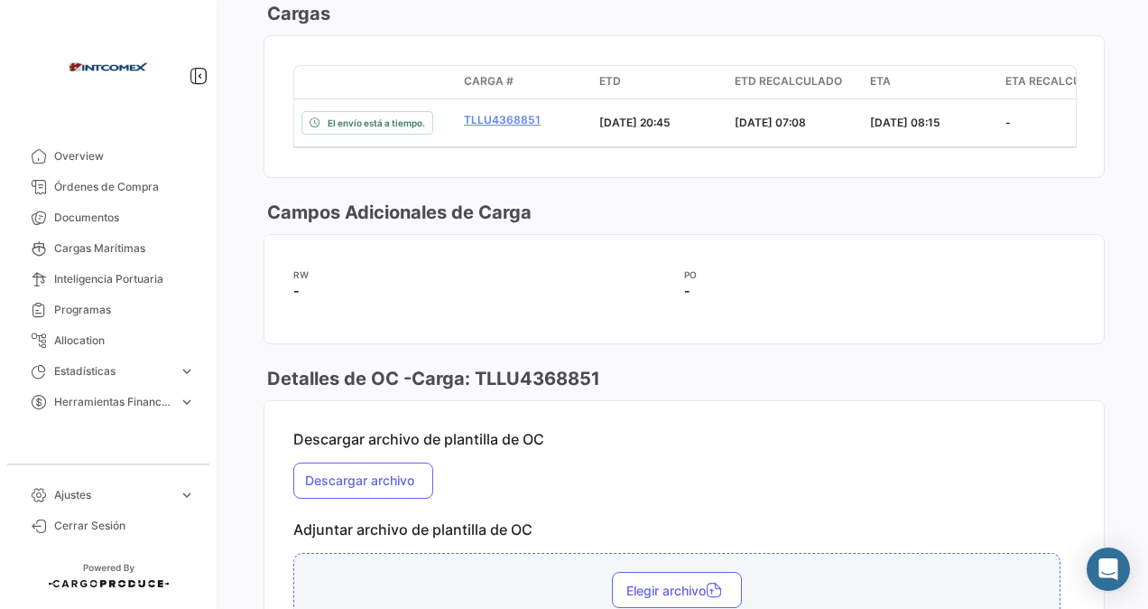
scroll to position [1896, 0]
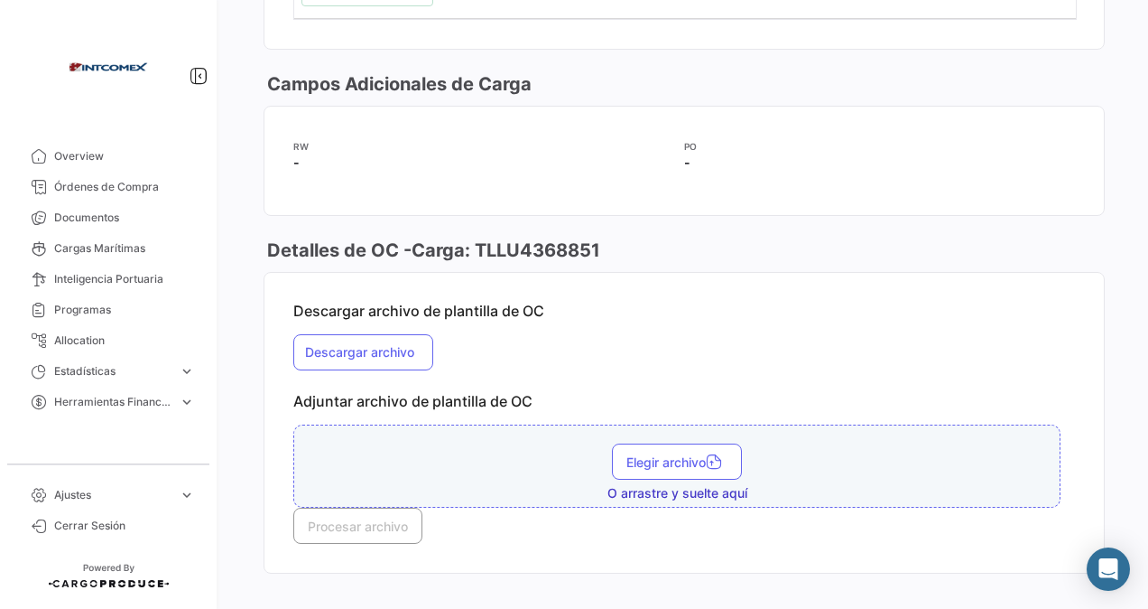
drag, startPoint x: 725, startPoint y: 290, endPoint x: 716, endPoint y: 299, distance: 12.8
click at [720, 294] on mat-card-content "Descargar archivo de plantilla de OC Descargar archivo Adjuntar archivo de plan…" at bounding box center [685, 423] width 840 height 300
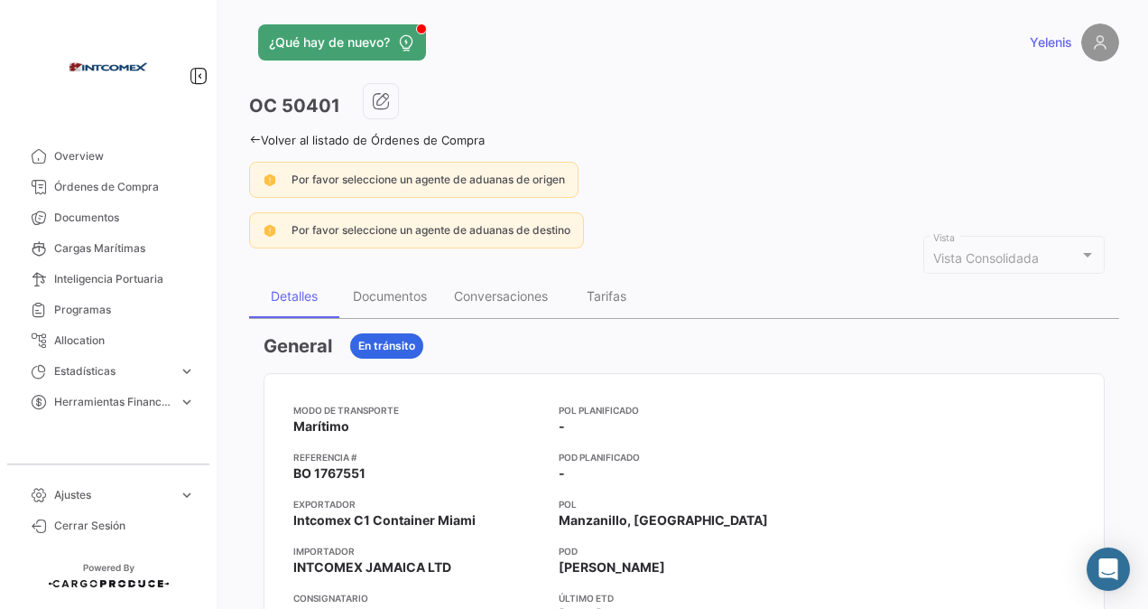
scroll to position [0, 0]
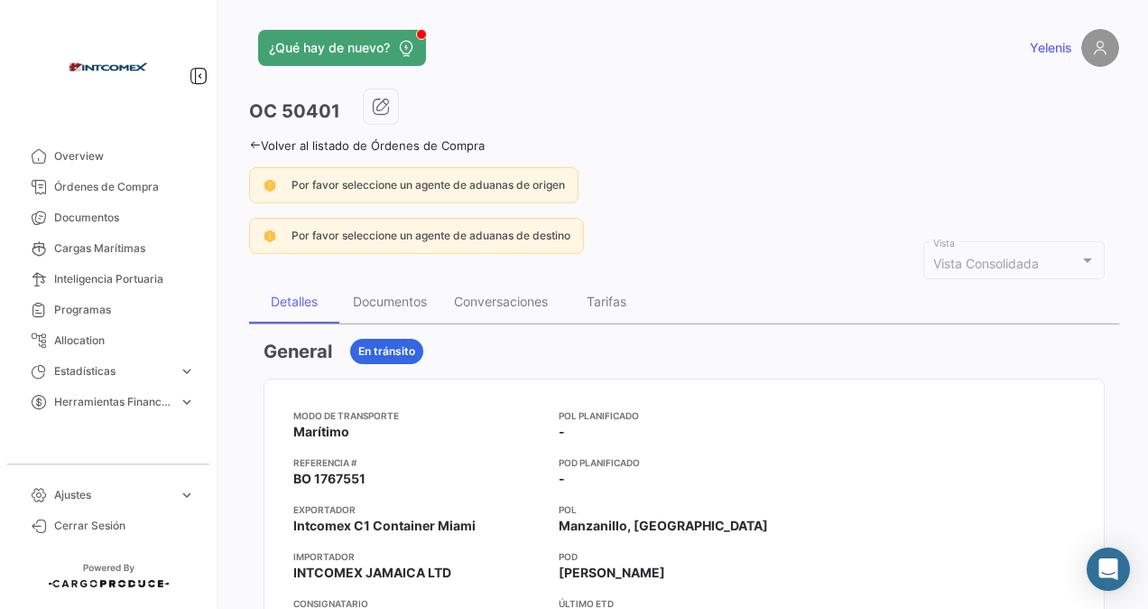
click at [268, 141] on link "Volver al listado de Órdenes de Compra" at bounding box center [367, 145] width 236 height 14
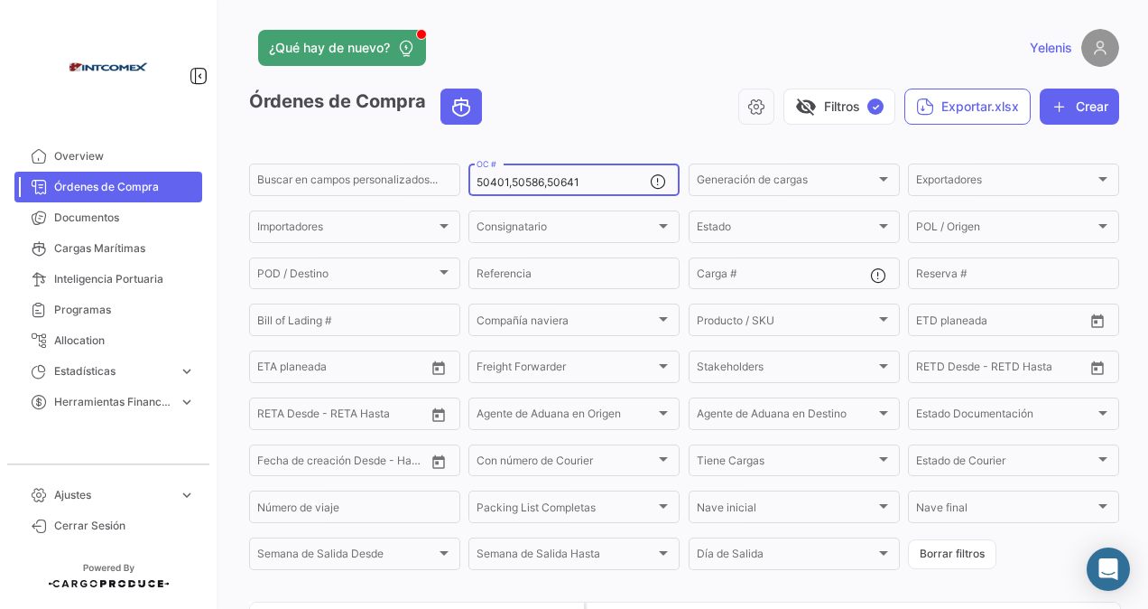
drag, startPoint x: 590, startPoint y: 177, endPoint x: 427, endPoint y: 202, distance: 165.4
click at [427, 202] on form "Buscar en [PERSON_NAME] personalizados... 50401,50586,50641 OC # Generación [PE…" at bounding box center [684, 367] width 870 height 412
paste input "91111,91376"
type input "91111,91376"
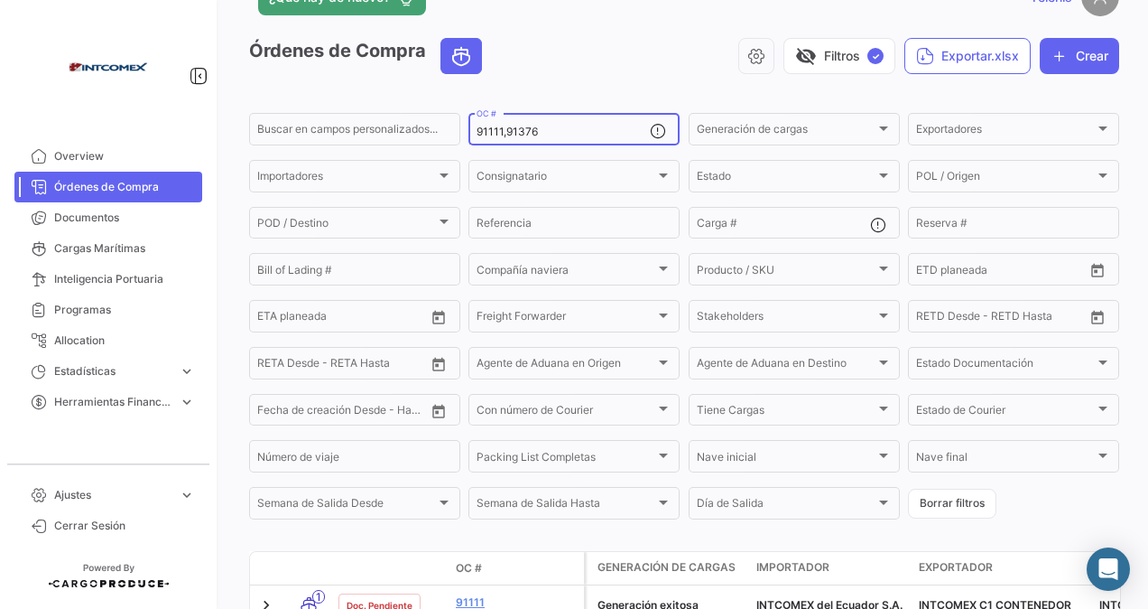
scroll to position [166, 0]
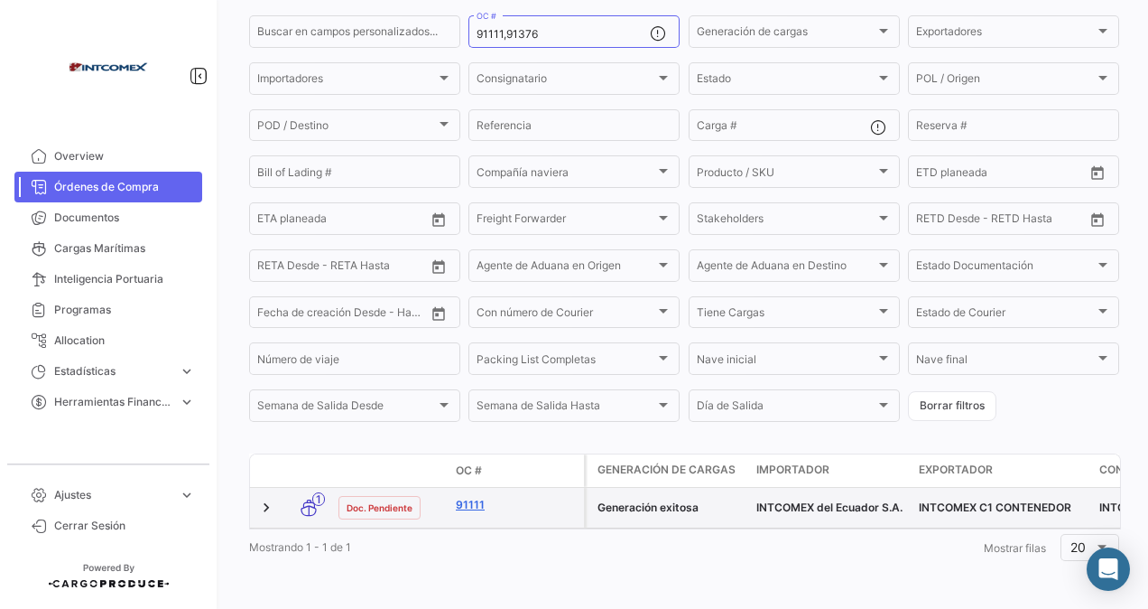
click at [469, 497] on link "91111" at bounding box center [516, 505] width 121 height 16
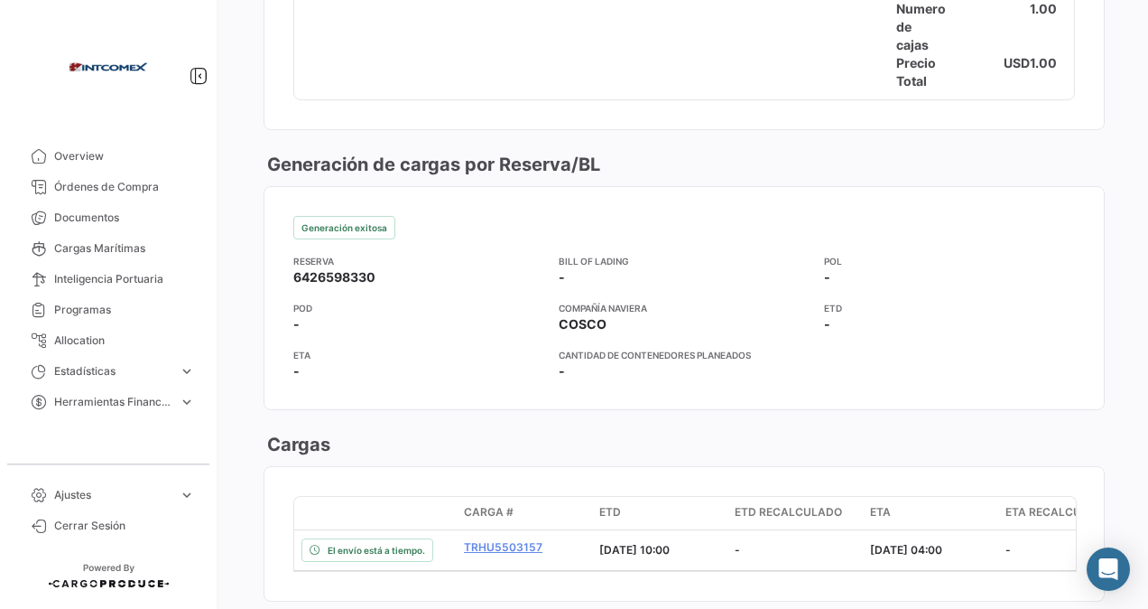
scroll to position [1445, 0]
